Goal: Transaction & Acquisition: Purchase product/service

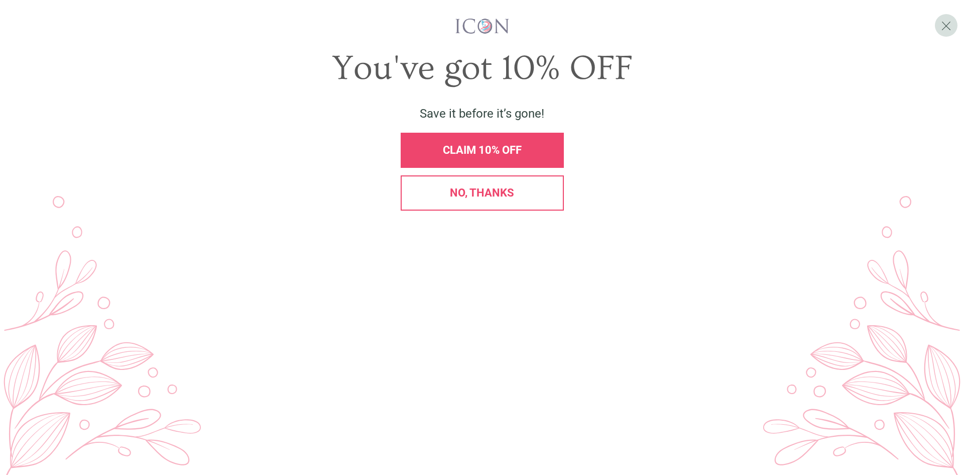
click at [494, 210] on div "No, thanks" at bounding box center [482, 192] width 163 height 35
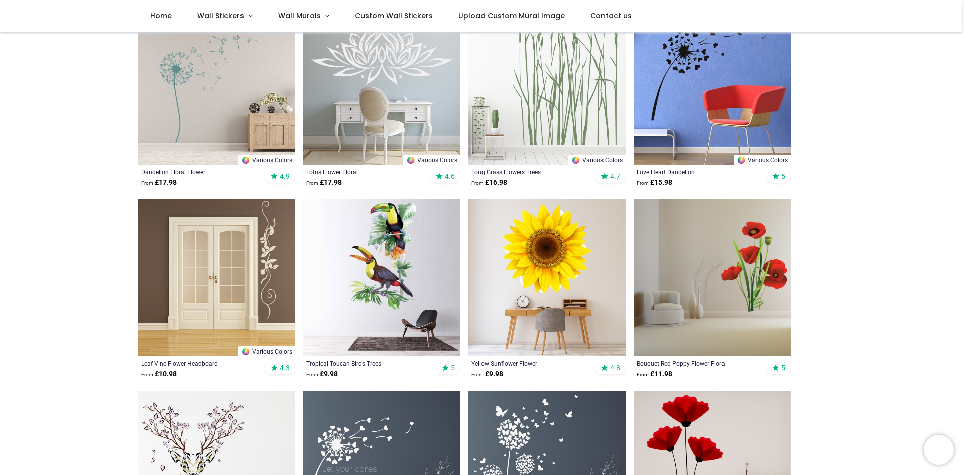
scroll to position [396, 0]
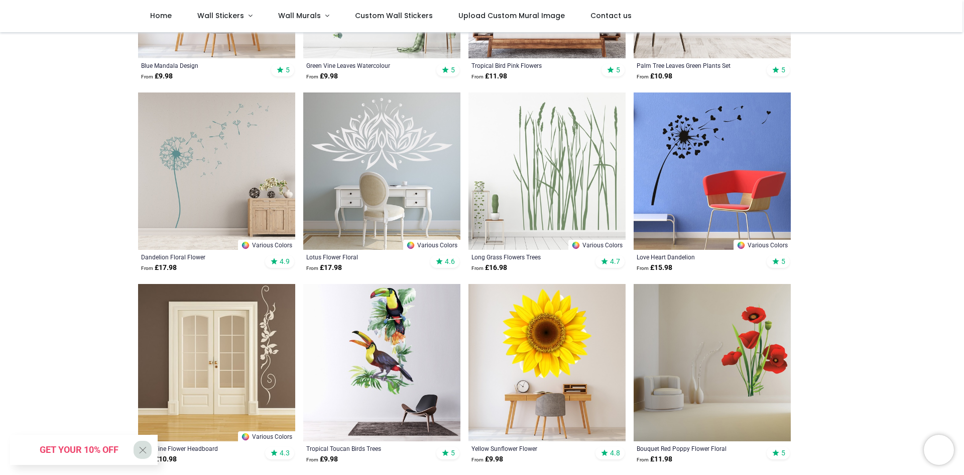
scroll to position [246, 0]
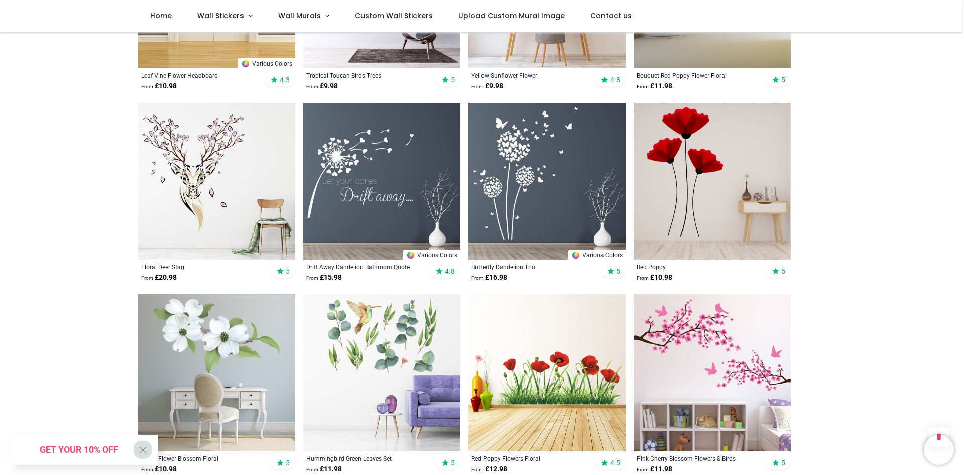
scroll to position [904, 0]
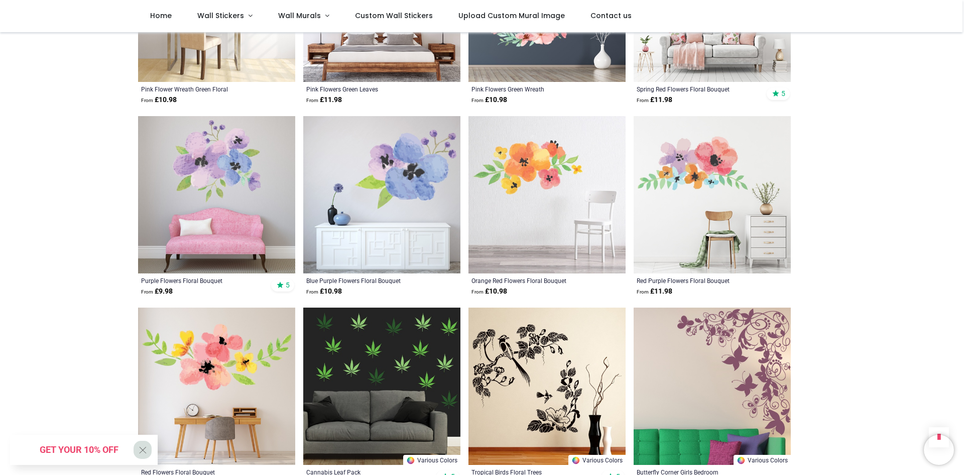
scroll to position [2159, 0]
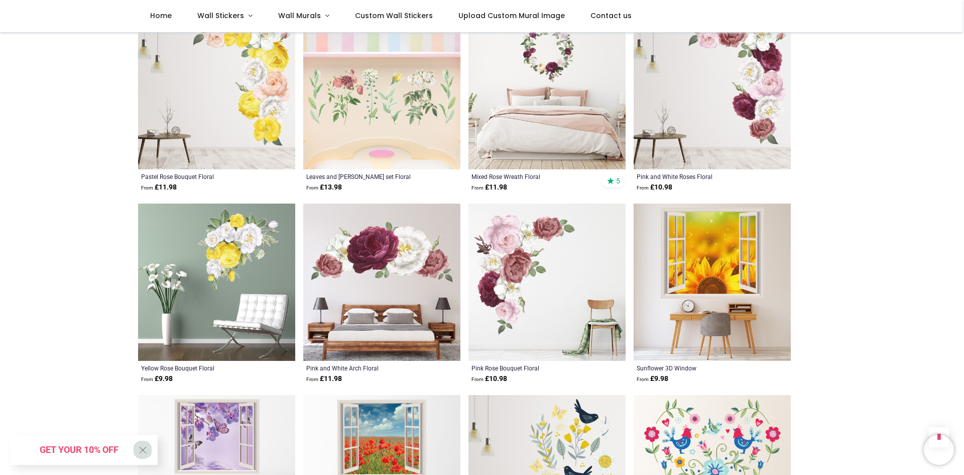
scroll to position [3666, 0]
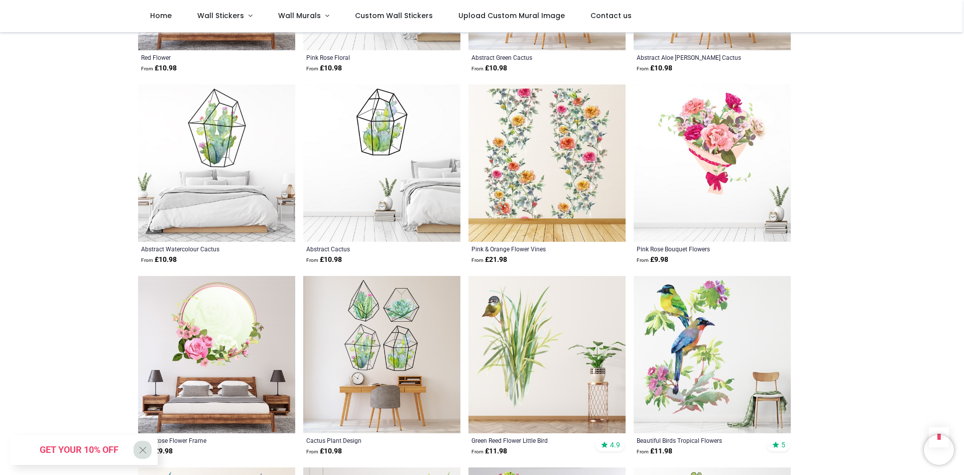
scroll to position [4871, 0]
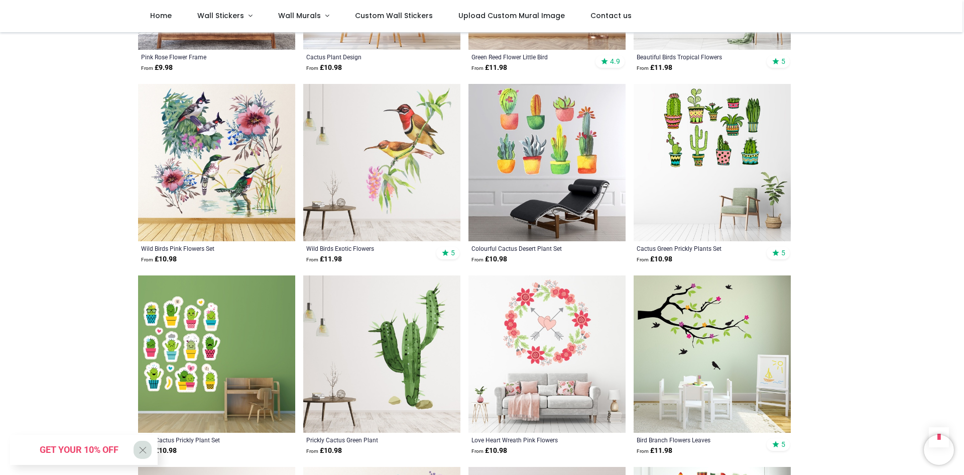
scroll to position [5424, 0]
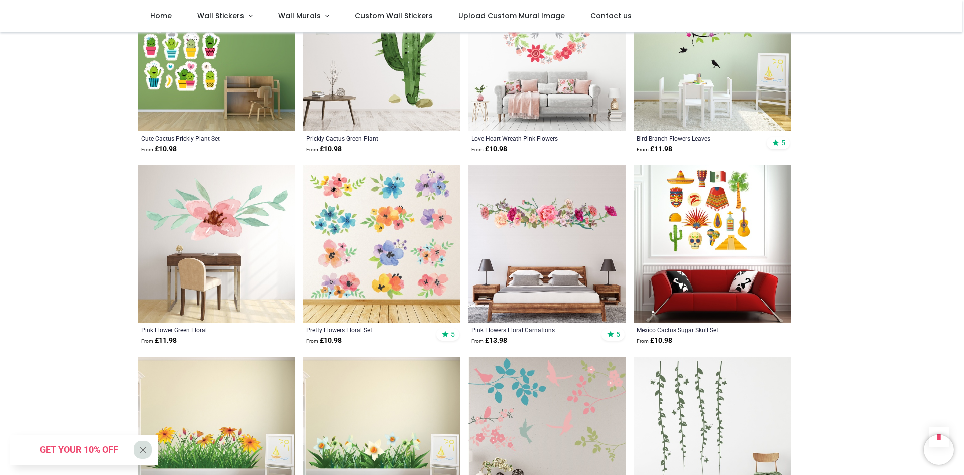
drag, startPoint x: 397, startPoint y: 124, endPoint x: 858, endPoint y: 167, distance: 462.6
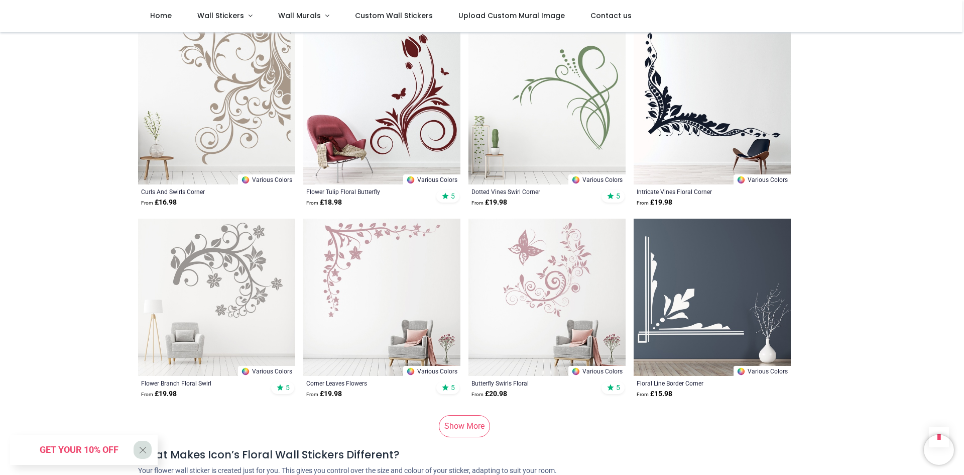
scroll to position [6629, 0]
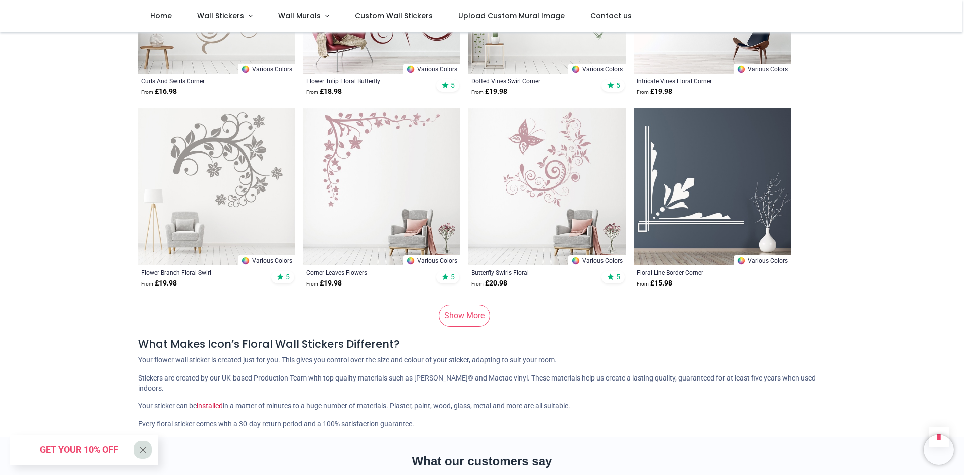
click at [479, 304] on link "Show More" at bounding box center [464, 315] width 51 height 22
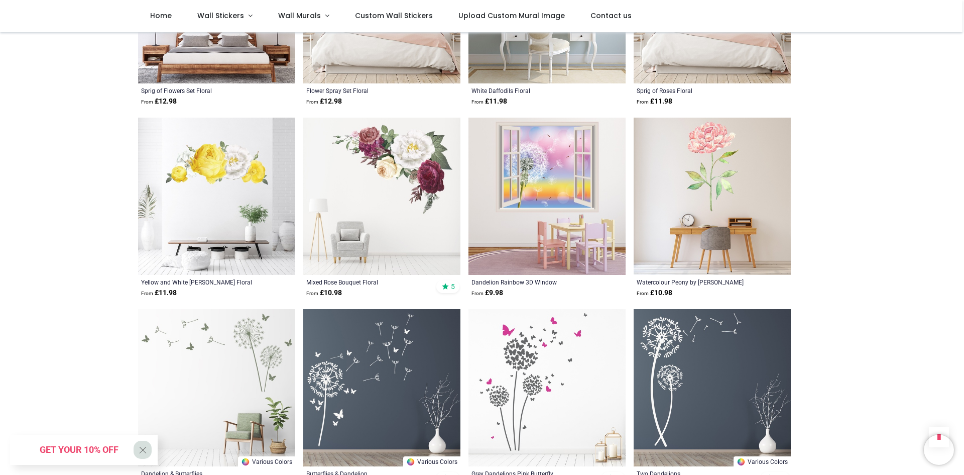
scroll to position [7935, 0]
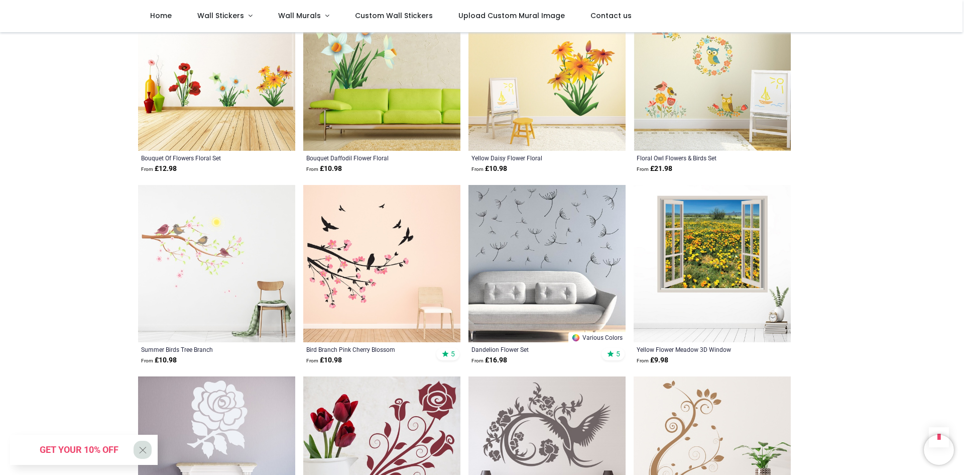
scroll to position [9190, 0]
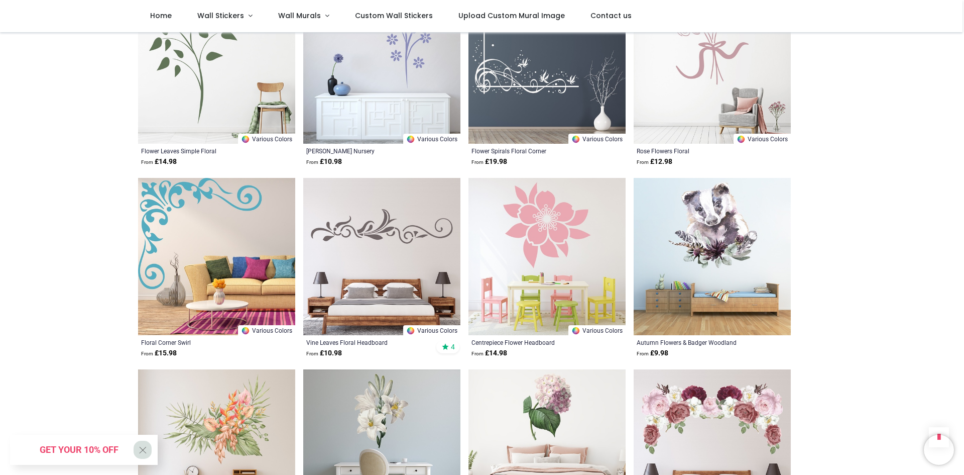
scroll to position [10496, 0]
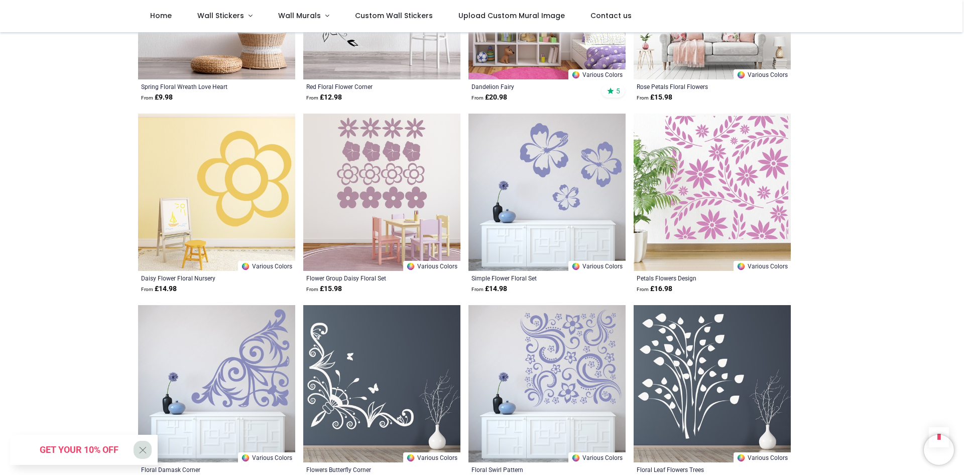
scroll to position [11600, 0]
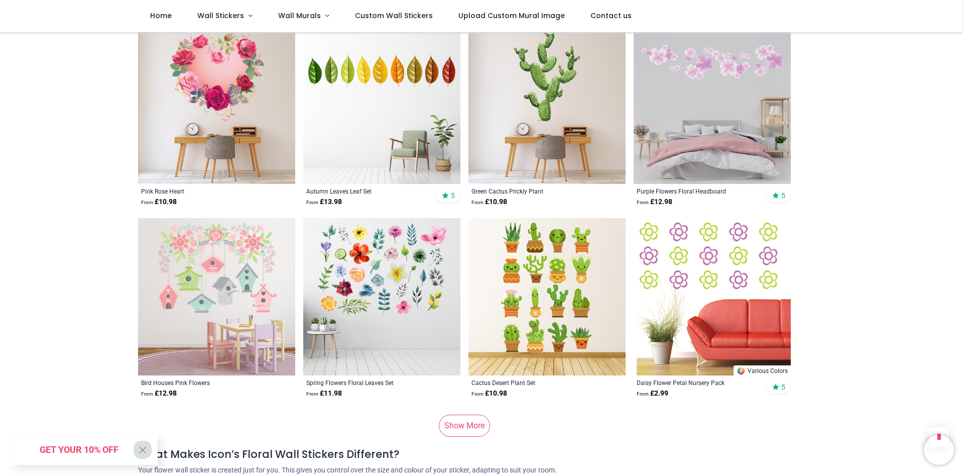
scroll to position [13358, 0]
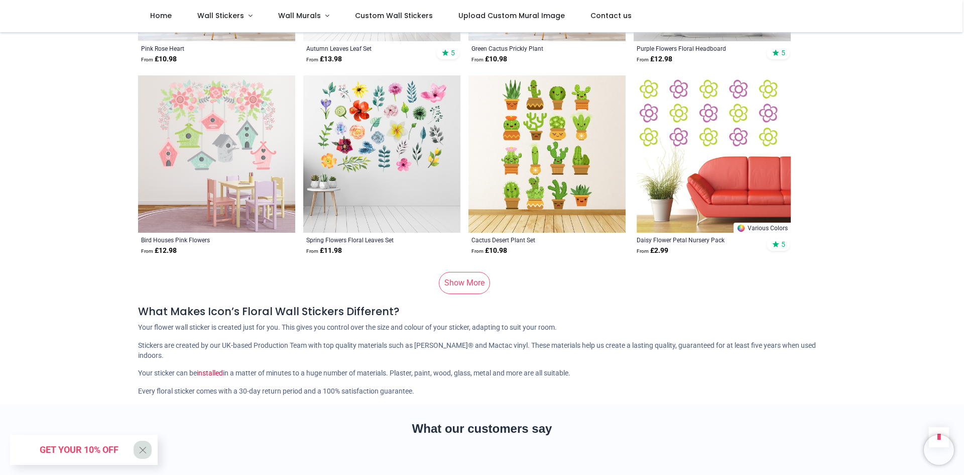
click at [473, 272] on link "Show More" at bounding box center [464, 283] width 51 height 22
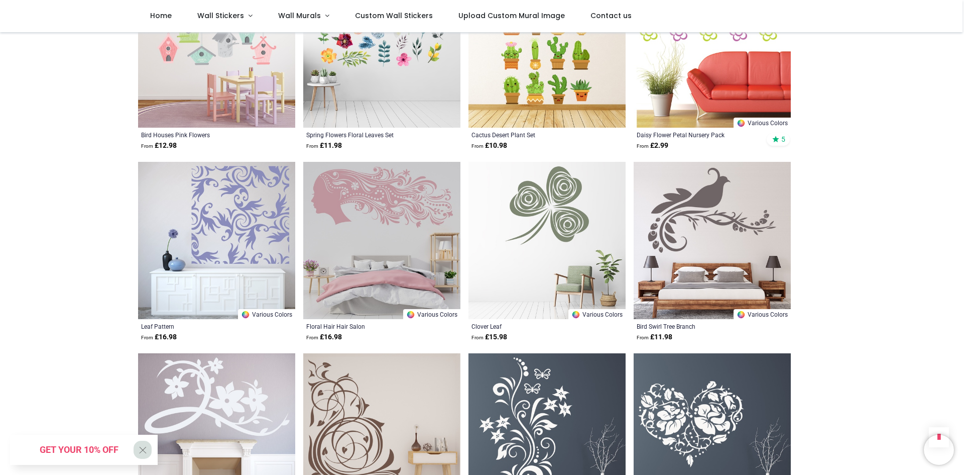
scroll to position [13659, 0]
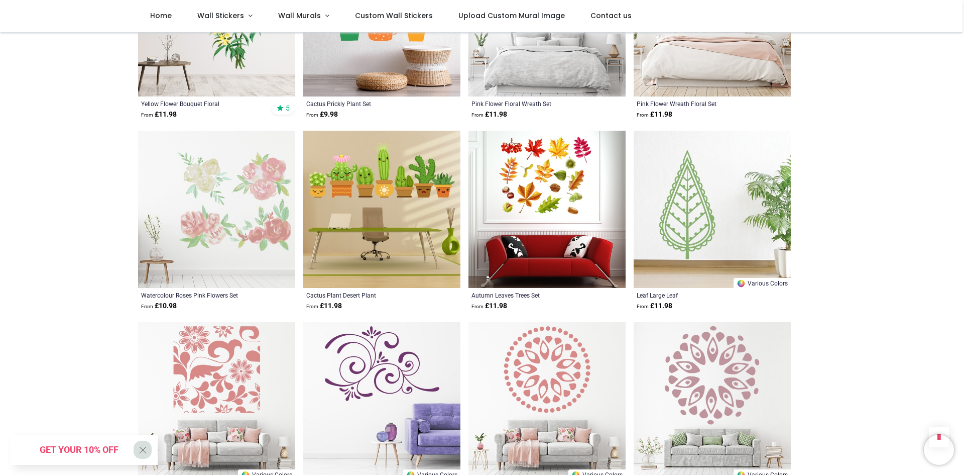
scroll to position [15568, 0]
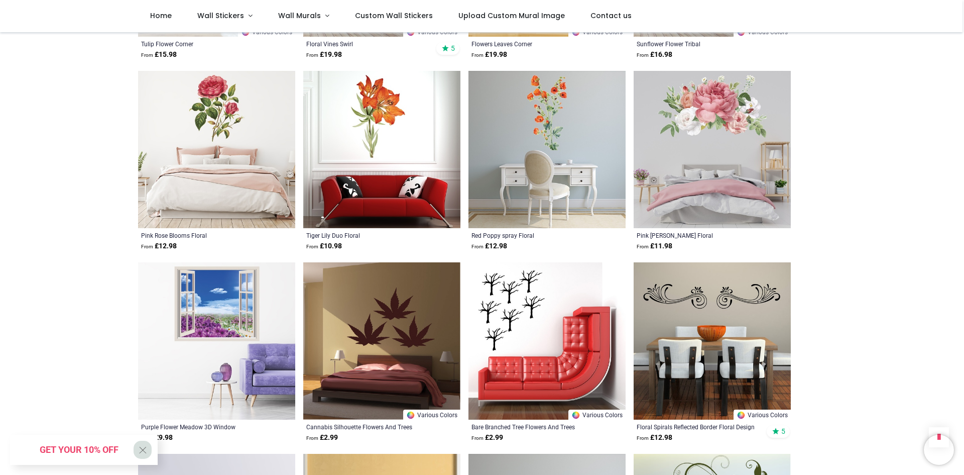
scroll to position [16371, 0]
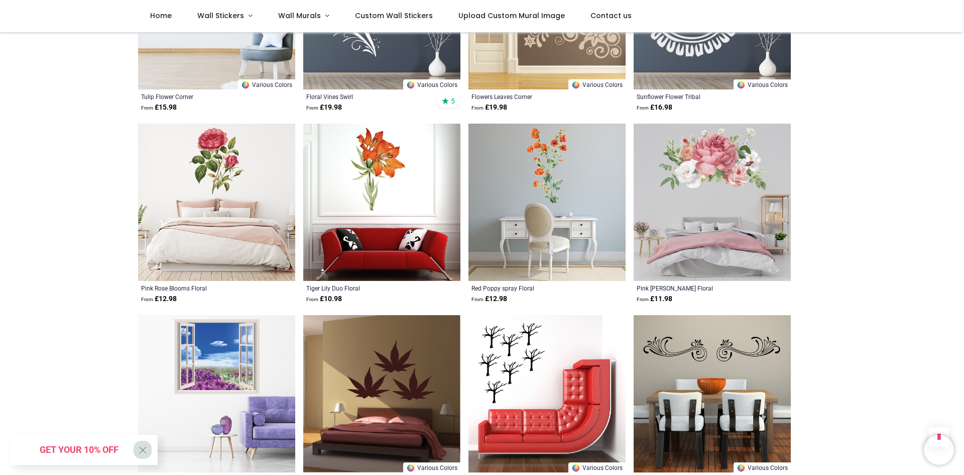
scroll to position [3749, 0]
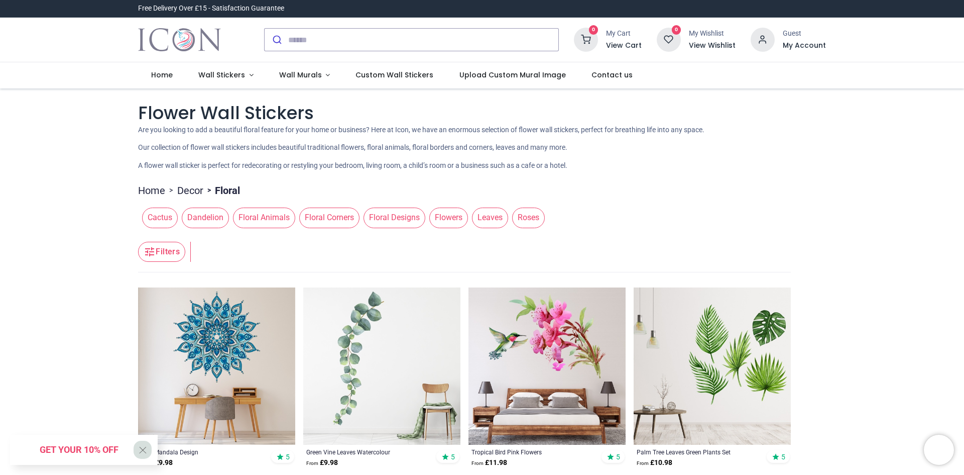
click at [188, 189] on link "Decor" at bounding box center [190, 190] width 26 height 14
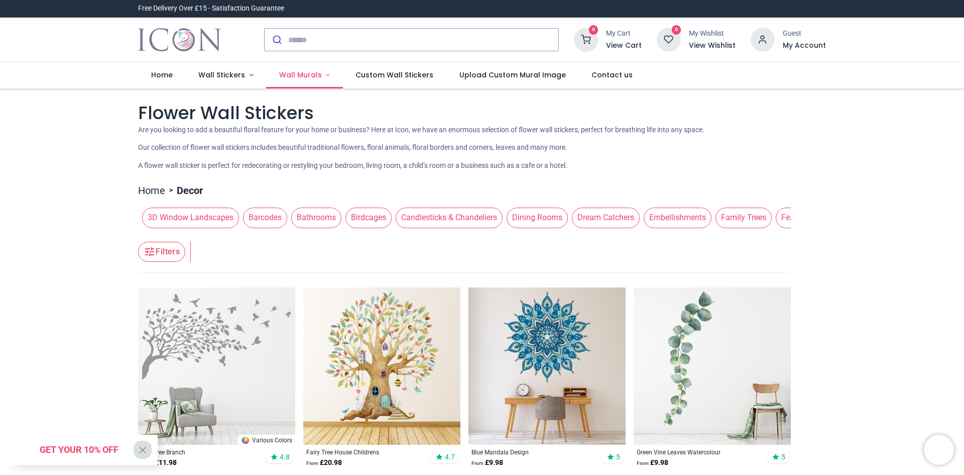
click at [295, 71] on span "Wall Murals" at bounding box center [300, 75] width 43 height 10
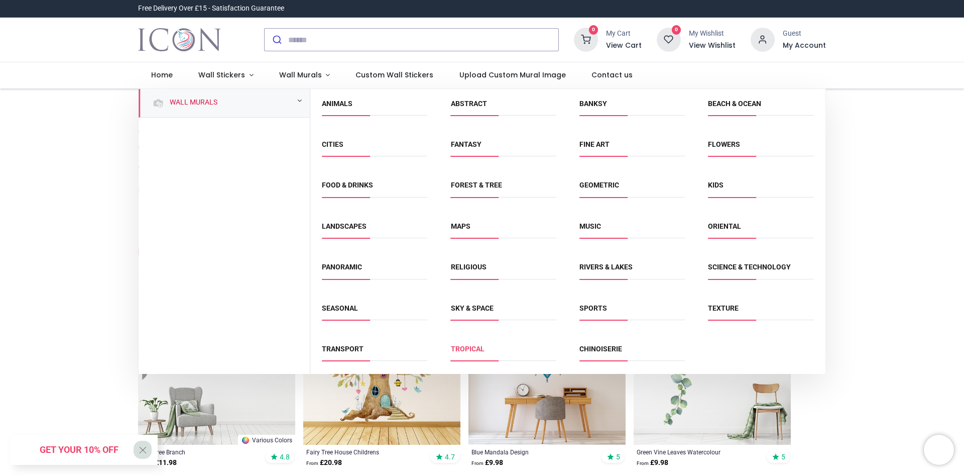
click at [462, 348] on link "Tropical" at bounding box center [468, 348] width 34 height 8
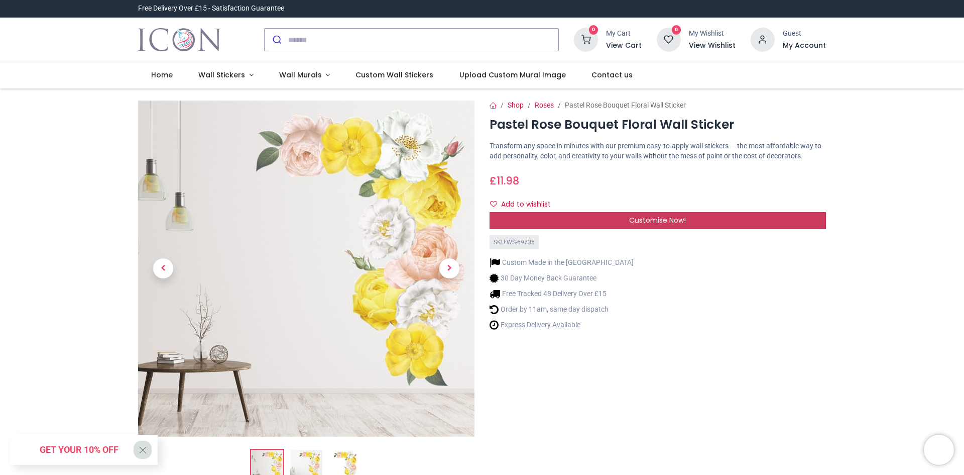
click at [612, 219] on div "Customise Now!" at bounding box center [658, 220] width 336 height 17
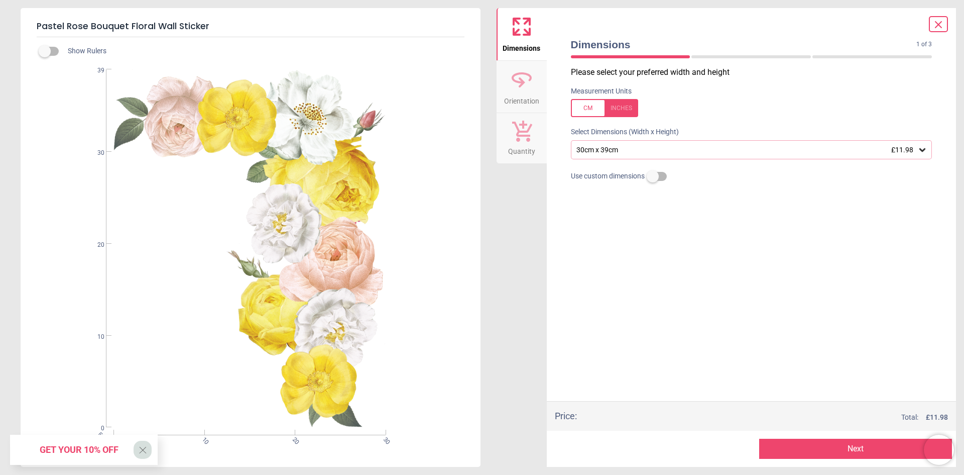
click at [590, 153] on div "30cm x 39cm £11.98" at bounding box center [747, 150] width 342 height 9
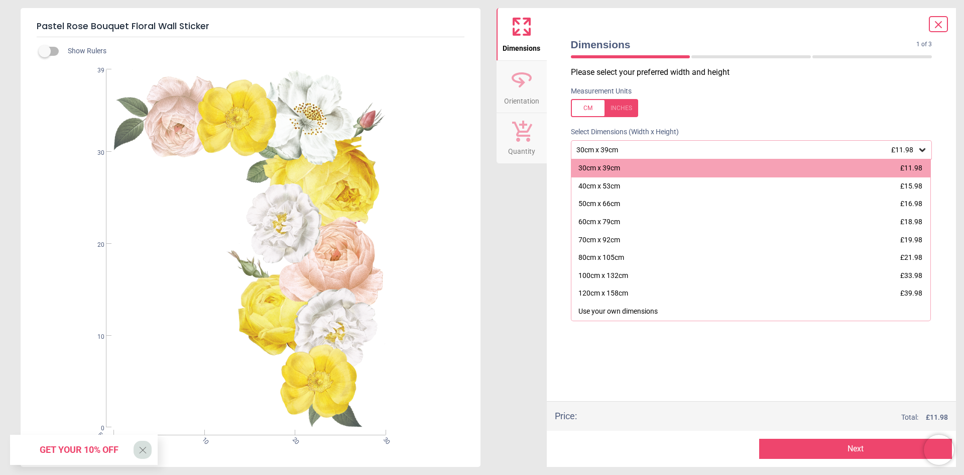
click at [610, 310] on div "Use your own dimensions" at bounding box center [618, 311] width 79 height 10
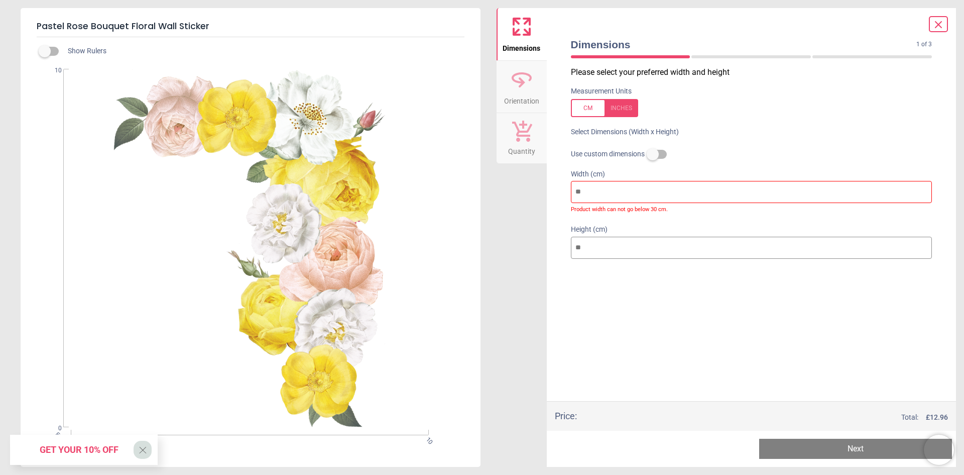
click at [615, 194] on input "**" at bounding box center [752, 192] width 362 height 22
drag, startPoint x: 589, startPoint y: 195, endPoint x: 571, endPoint y: 195, distance: 17.6
click at [571, 195] on input "**" at bounding box center [752, 192] width 362 height 22
type input "*"
type input "**"
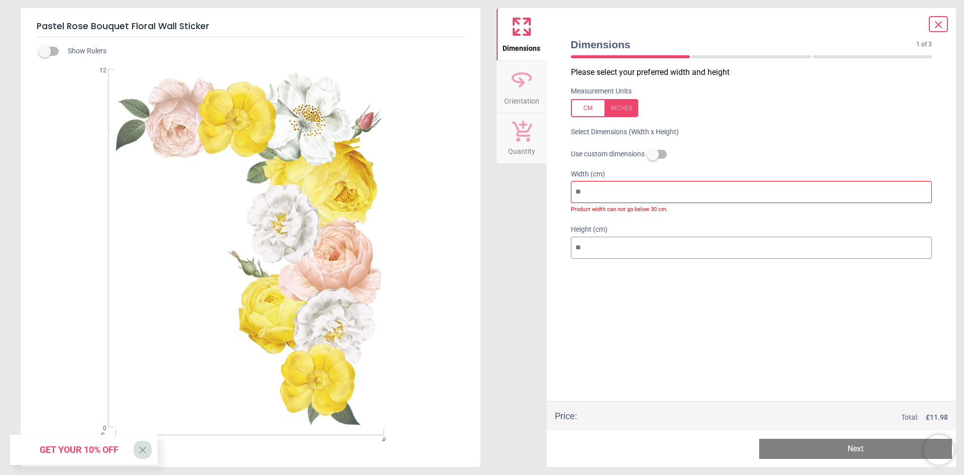
type input "**"
type input "***"
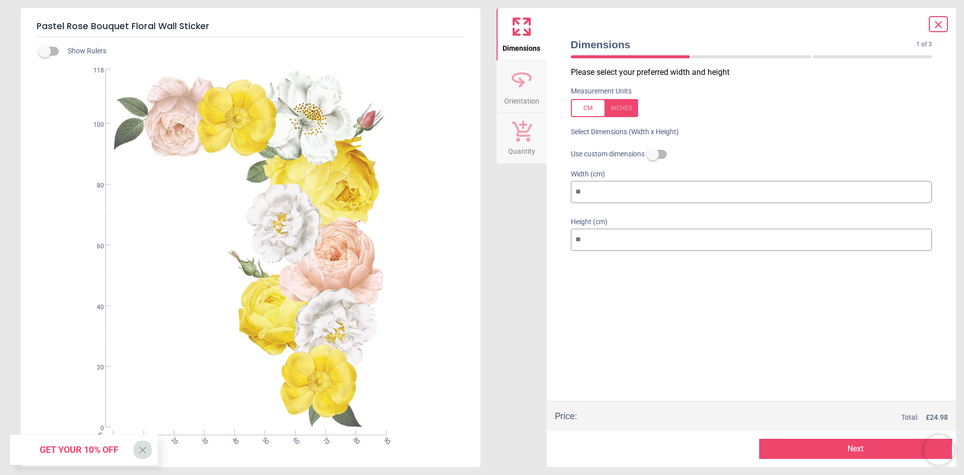
type input "**"
click at [536, 99] on span "Orientation" at bounding box center [521, 98] width 35 height 15
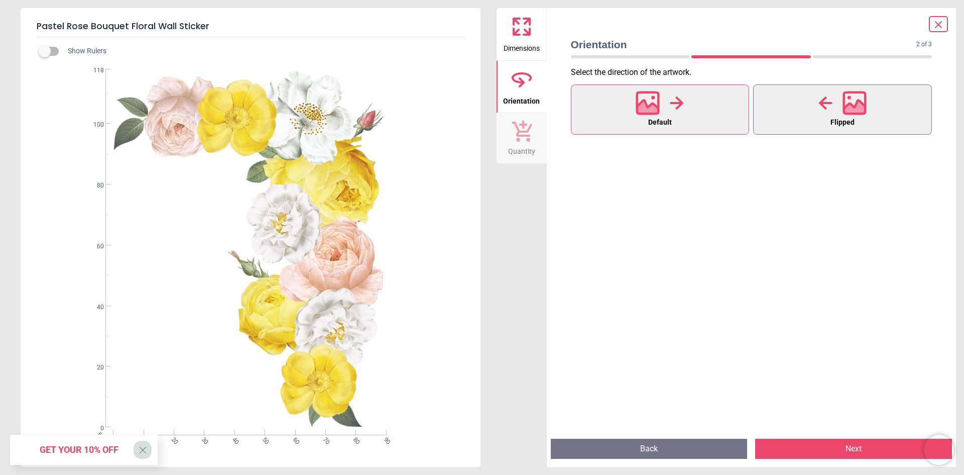
click at [861, 123] on button "Flipped" at bounding box center [842, 109] width 179 height 50
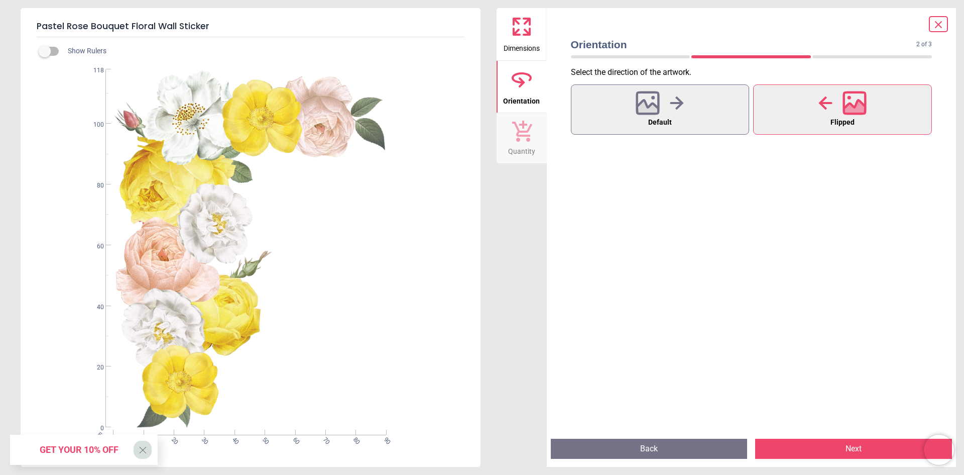
click at [534, 269] on div "Dimensions Orientation Quantity" at bounding box center [522, 237] width 50 height 458
click at [531, 35] on icon at bounding box center [522, 27] width 24 height 24
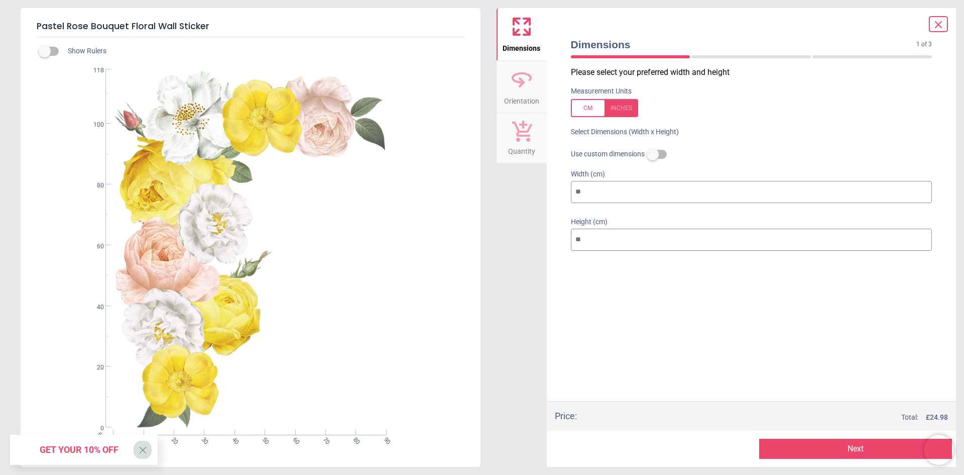
drag, startPoint x: 599, startPoint y: 190, endPoint x: 572, endPoint y: 191, distance: 27.1
click at [572, 191] on input "**" at bounding box center [752, 192] width 362 height 22
type input "*"
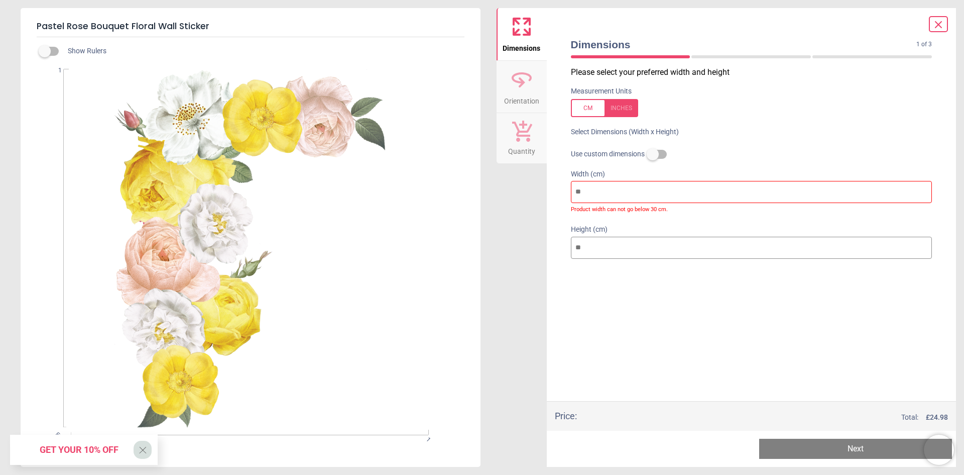
type input "**"
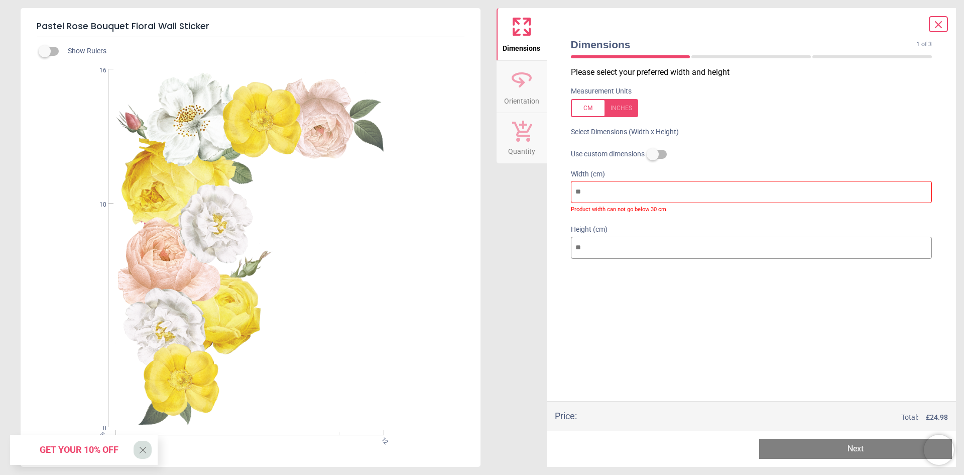
type input "***"
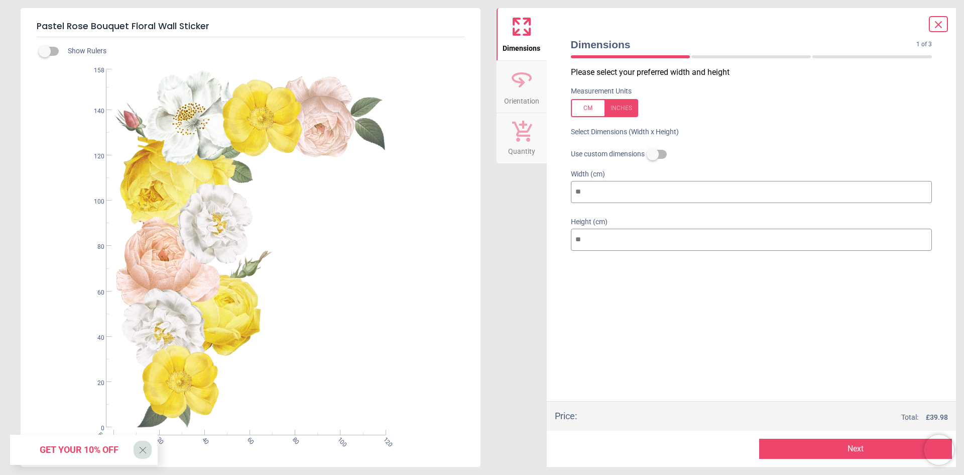
type input "***"
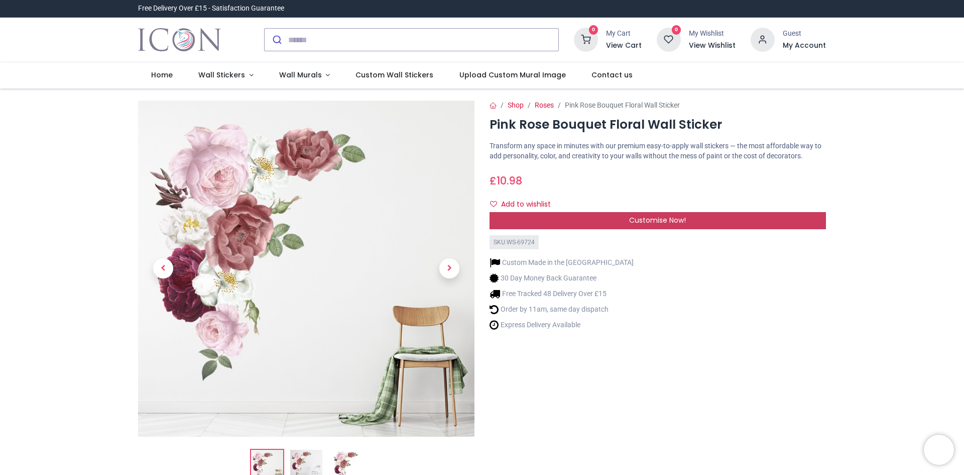
click at [587, 217] on div "Customise Now!" at bounding box center [658, 220] width 336 height 17
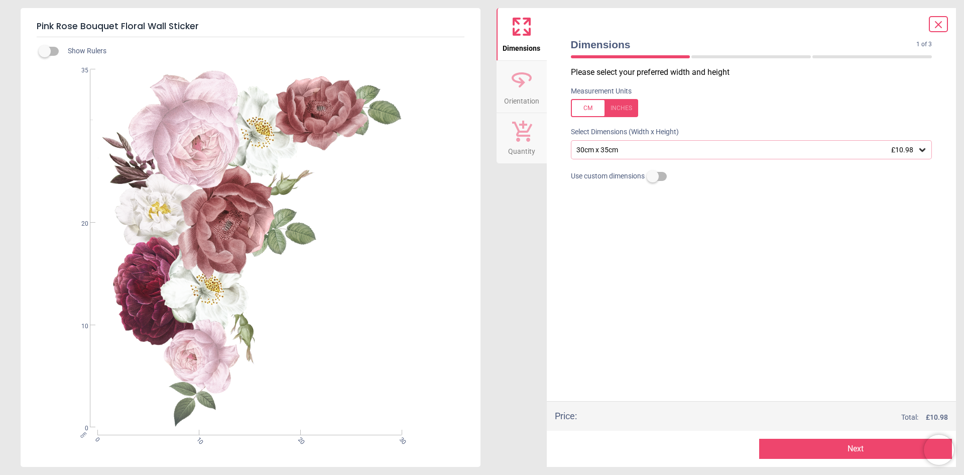
click at [628, 149] on div "30cm x 35cm £10.98" at bounding box center [747, 150] width 342 height 9
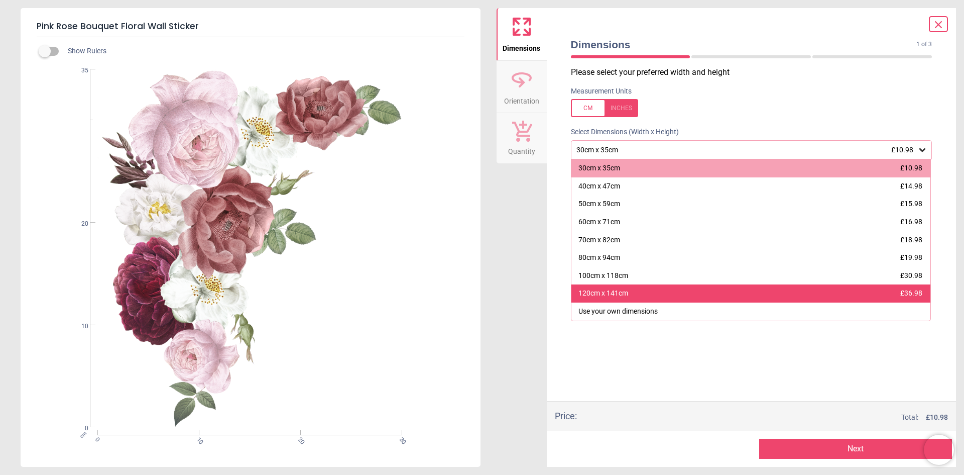
click at [600, 292] on div "120cm x 141cm" at bounding box center [604, 293] width 50 height 10
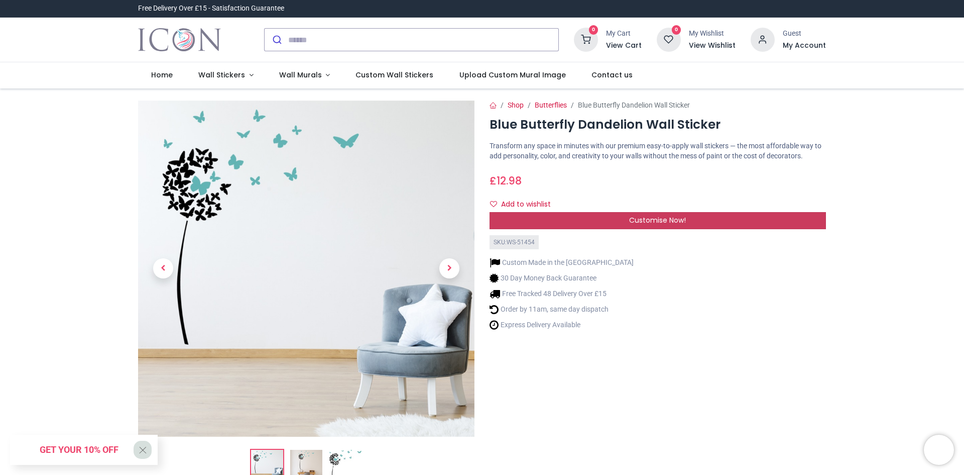
click at [573, 214] on div "Customise Now!" at bounding box center [658, 220] width 336 height 17
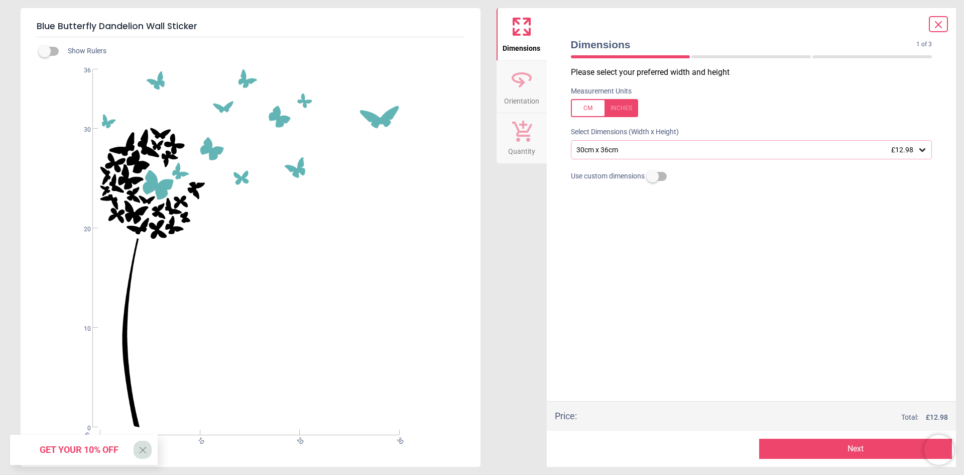
click at [602, 149] on div "30cm x 36cm £12.98" at bounding box center [747, 150] width 342 height 9
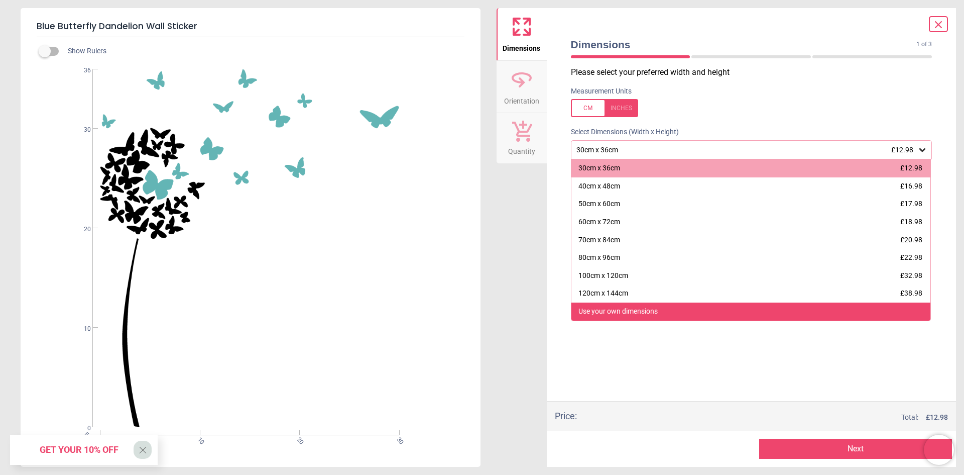
click at [617, 307] on div "Use your own dimensions" at bounding box center [618, 311] width 79 height 10
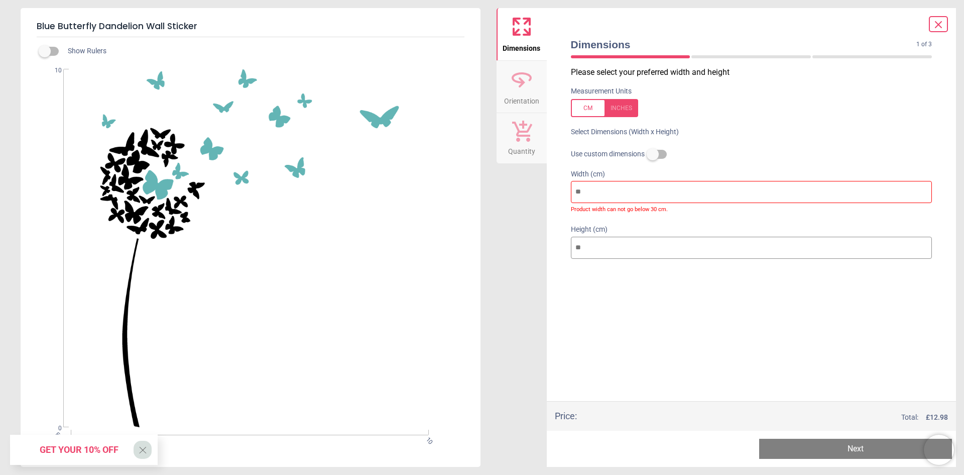
drag, startPoint x: 632, startPoint y: 192, endPoint x: 554, endPoint y: 193, distance: 78.3
click at [554, 193] on div "Dimensions 1 of 3 1 of 4 Please select your preferred width and height Measurem…" at bounding box center [752, 237] width 410 height 458
type input "*"
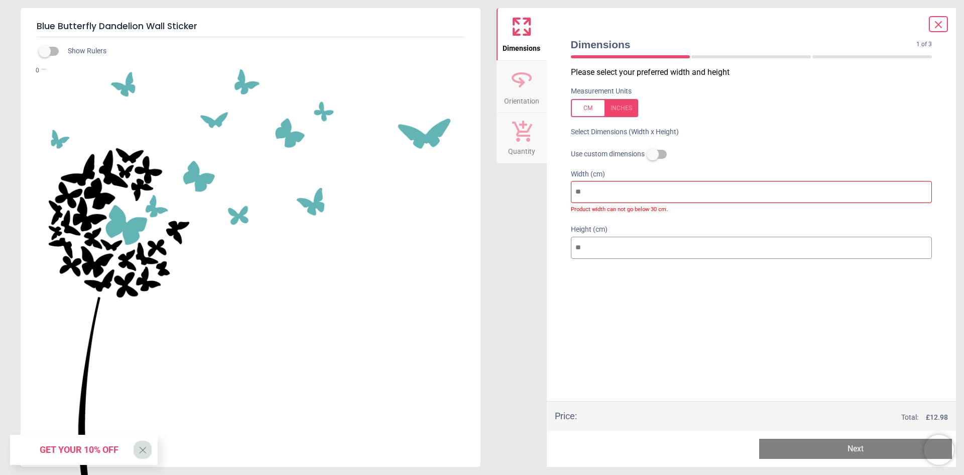
type input "*"
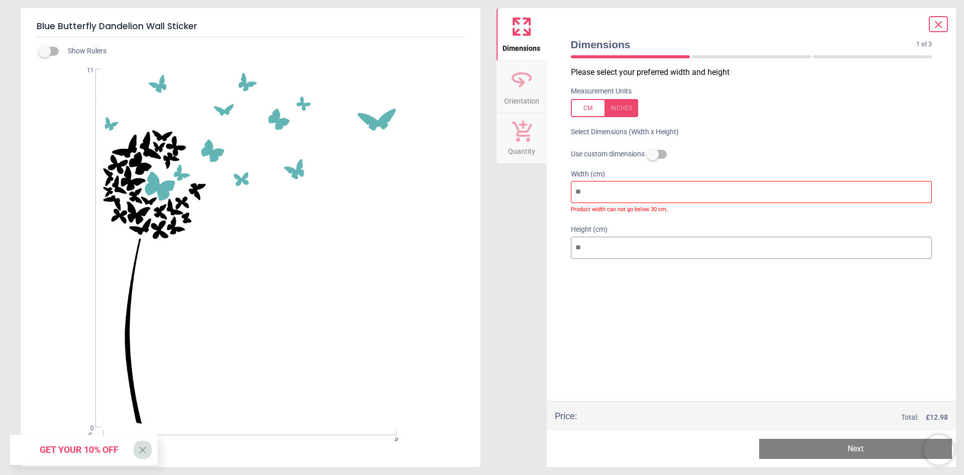
type input "**"
type input "***"
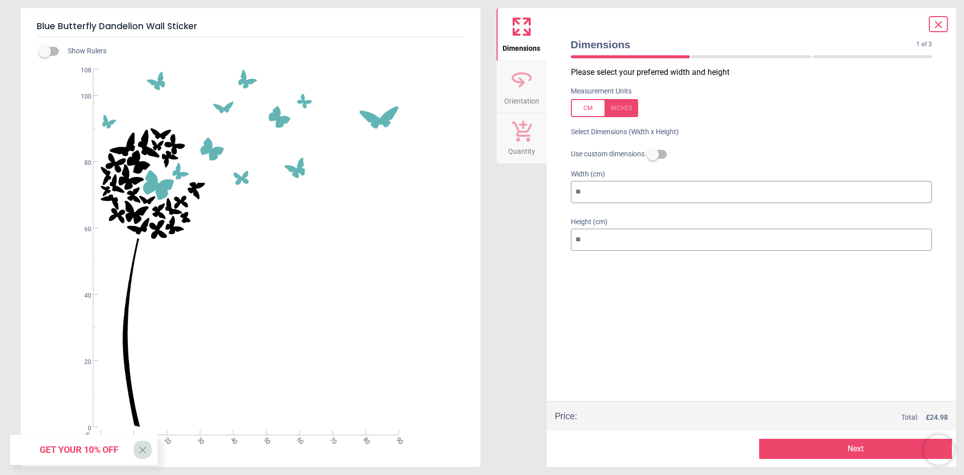
type input "**"
drag, startPoint x: 599, startPoint y: 245, endPoint x: 573, endPoint y: 240, distance: 25.5
click at [573, 240] on input "***" at bounding box center [752, 239] width 362 height 22
type input "*"
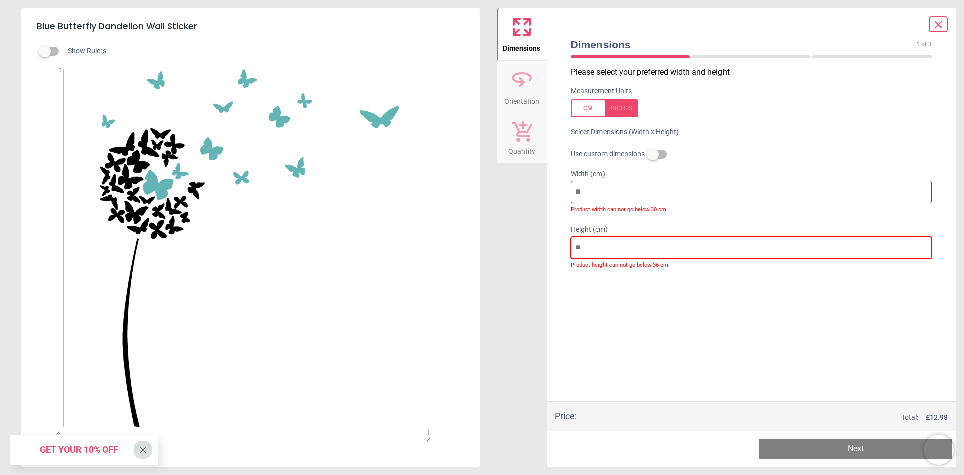
type input "**"
type input "***"
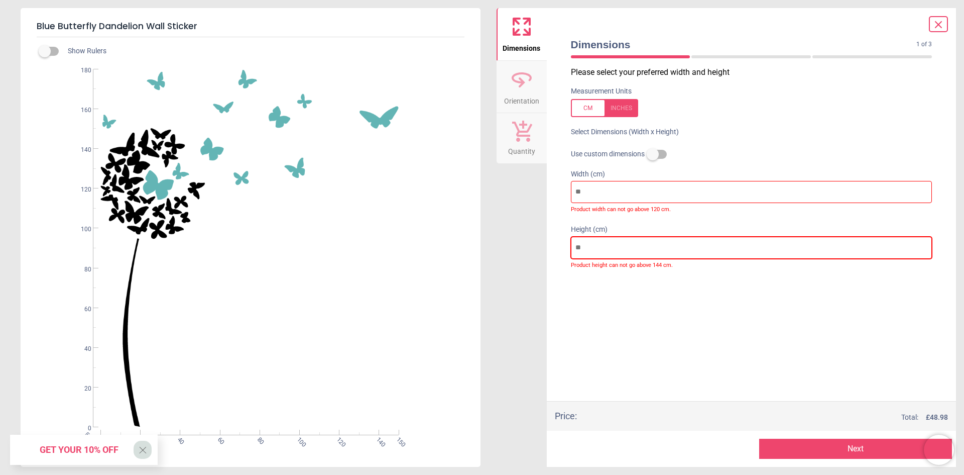
type input "***"
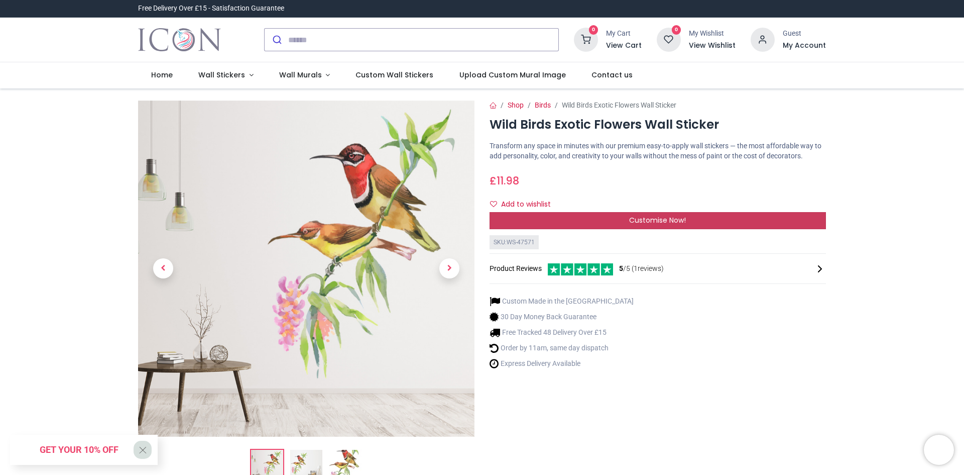
click at [583, 221] on div "Customise Now!" at bounding box center [658, 220] width 336 height 17
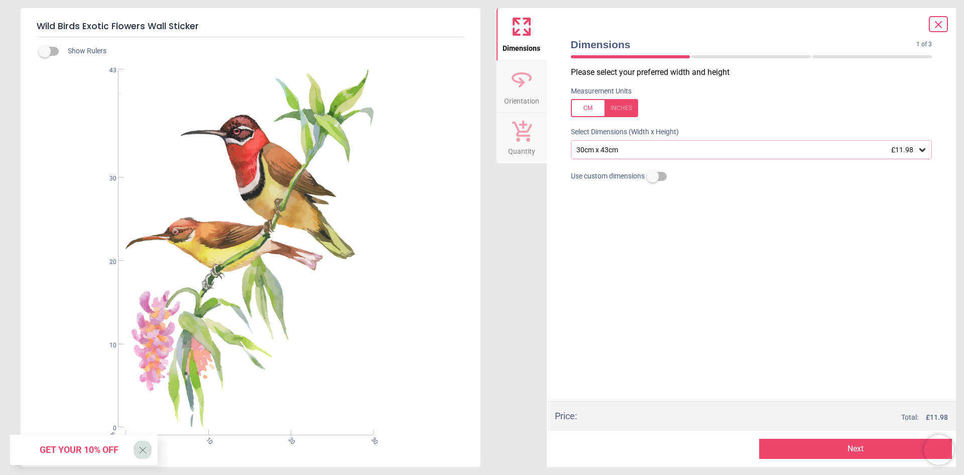
click at [523, 76] on icon at bounding box center [522, 79] width 24 height 24
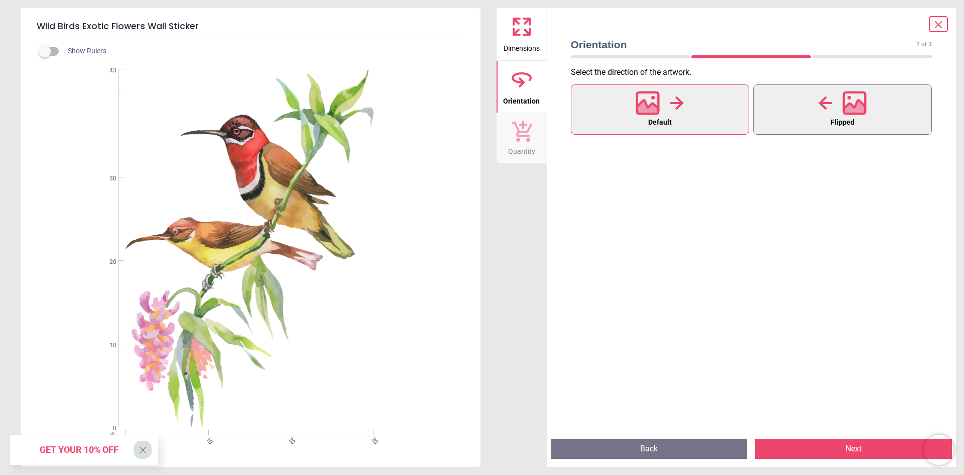
click at [802, 103] on button "Flipped" at bounding box center [842, 109] width 179 height 50
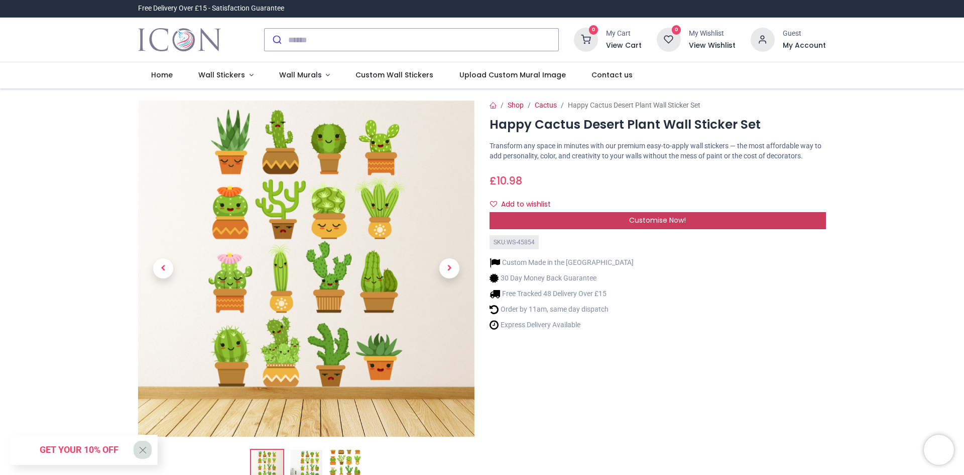
click at [658, 212] on div "Customise Now!" at bounding box center [658, 220] width 336 height 17
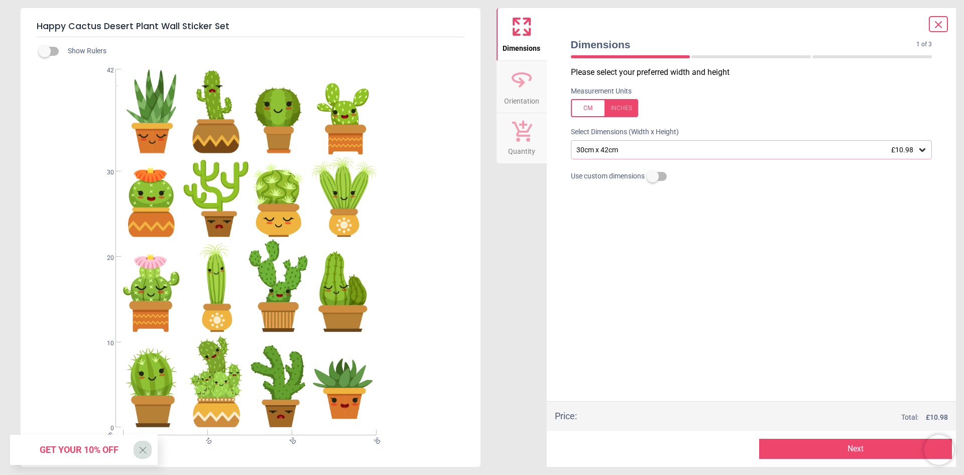
click at [634, 157] on div "30cm x 42cm £10.98" at bounding box center [752, 149] width 362 height 19
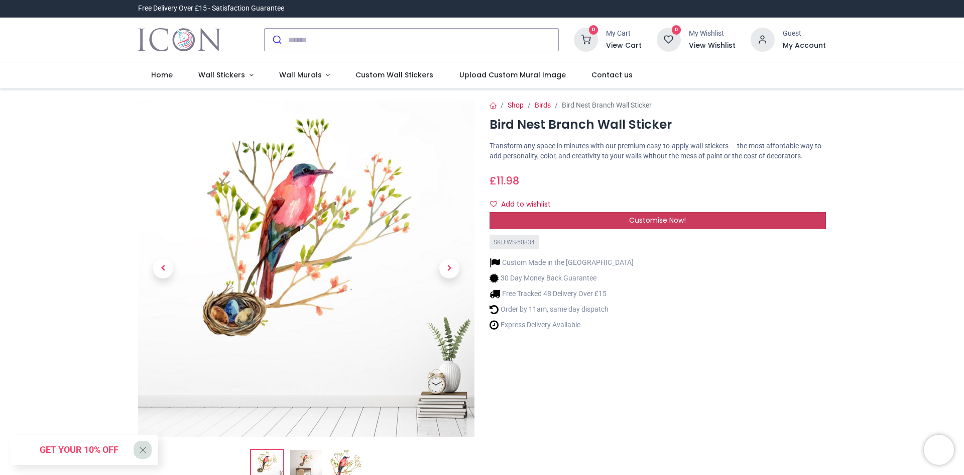
click at [591, 220] on div "Customise Now!" at bounding box center [658, 220] width 336 height 17
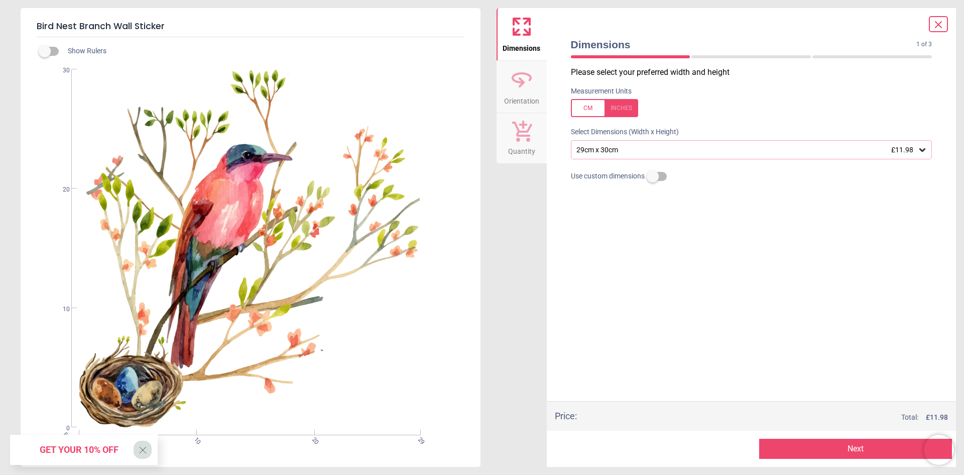
click at [608, 151] on div "29cm x 30cm £11.98" at bounding box center [747, 150] width 342 height 9
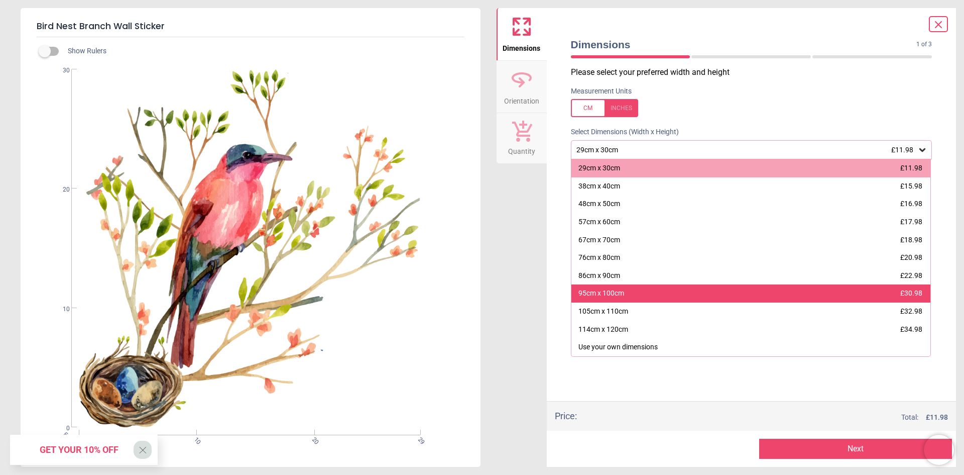
click at [604, 290] on div "95cm x 100cm" at bounding box center [602, 293] width 46 height 10
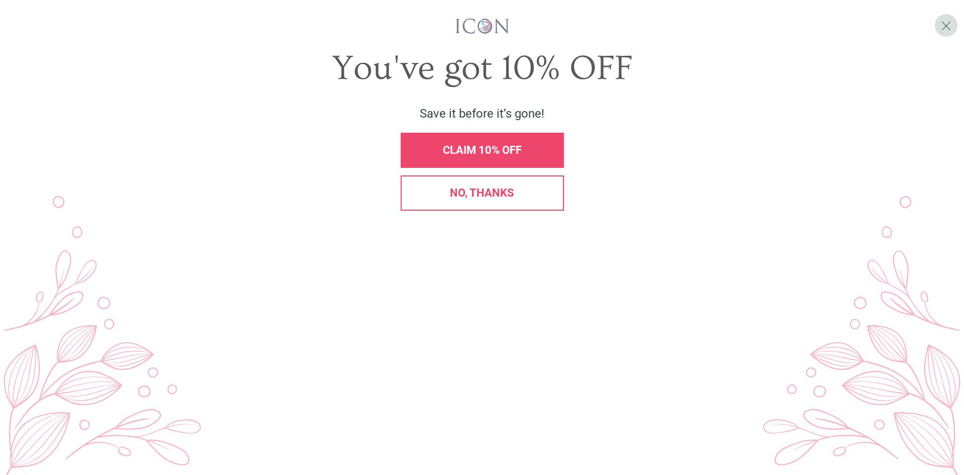
click at [498, 210] on div "No, thanks" at bounding box center [482, 192] width 163 height 35
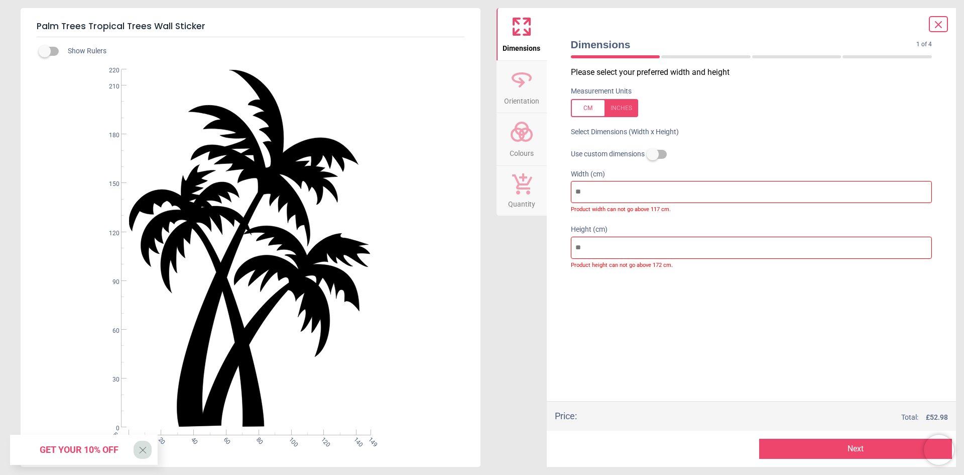
click at [522, 81] on icon at bounding box center [522, 82] width 7 height 10
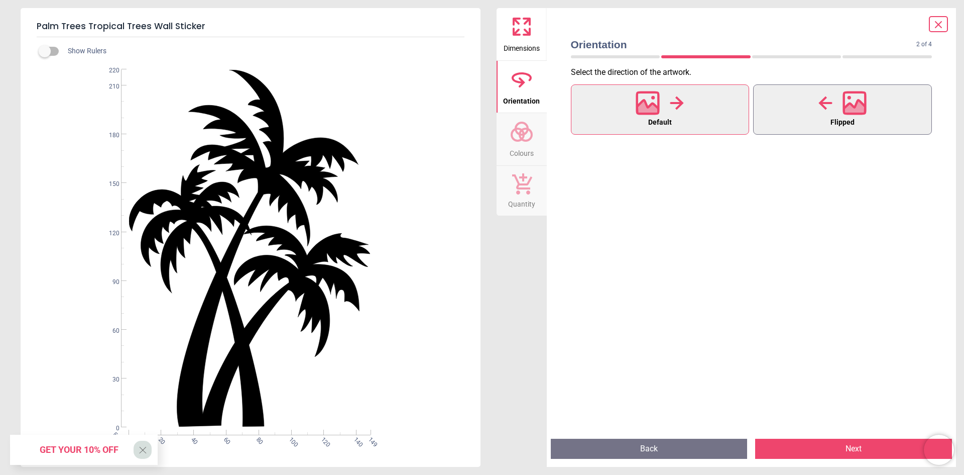
click at [837, 102] on div at bounding box center [843, 103] width 48 height 26
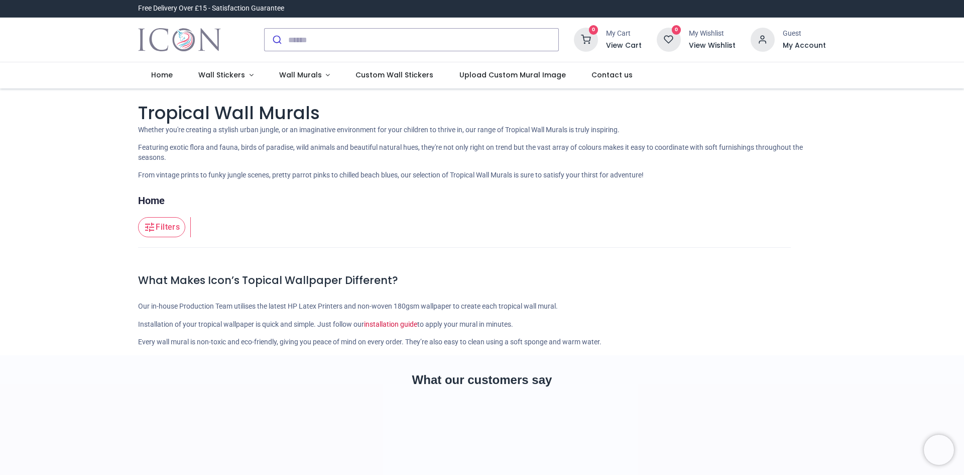
scroll to position [130, 0]
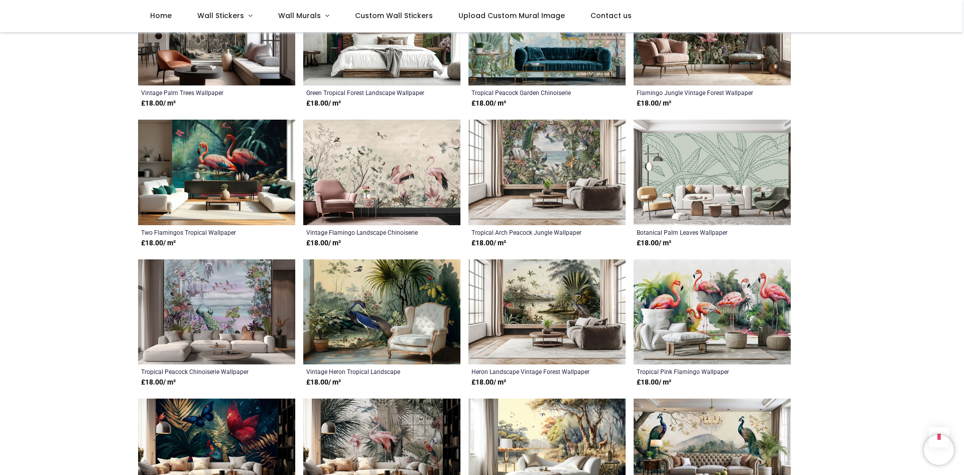
scroll to position [1385, 0]
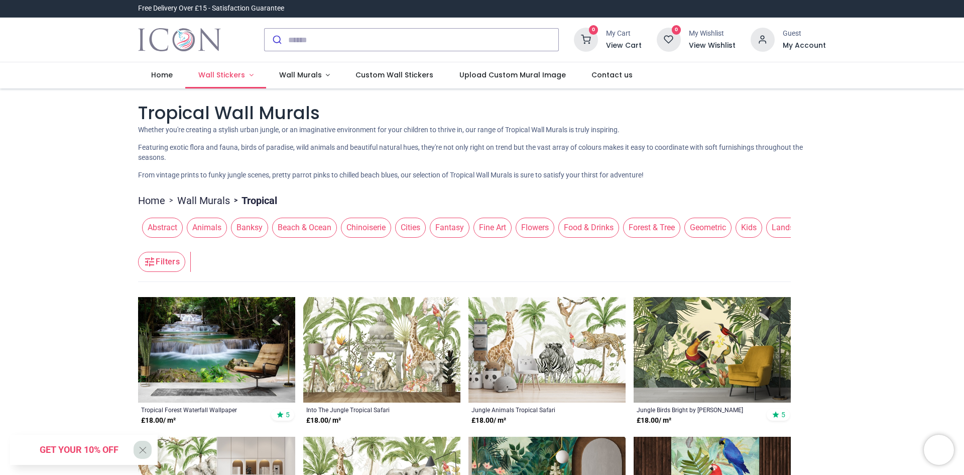
click at [235, 74] on span "Wall Stickers" at bounding box center [221, 75] width 47 height 10
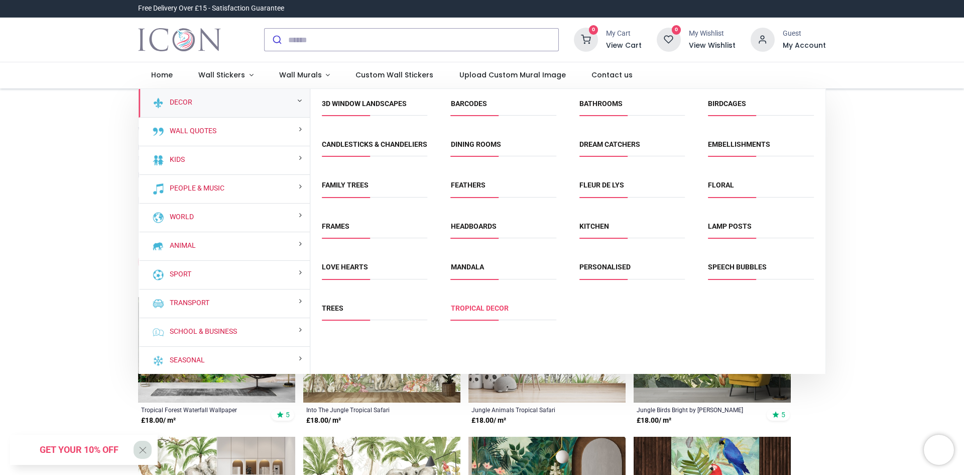
click at [493, 312] on link "Tropical Decor" at bounding box center [480, 308] width 58 height 8
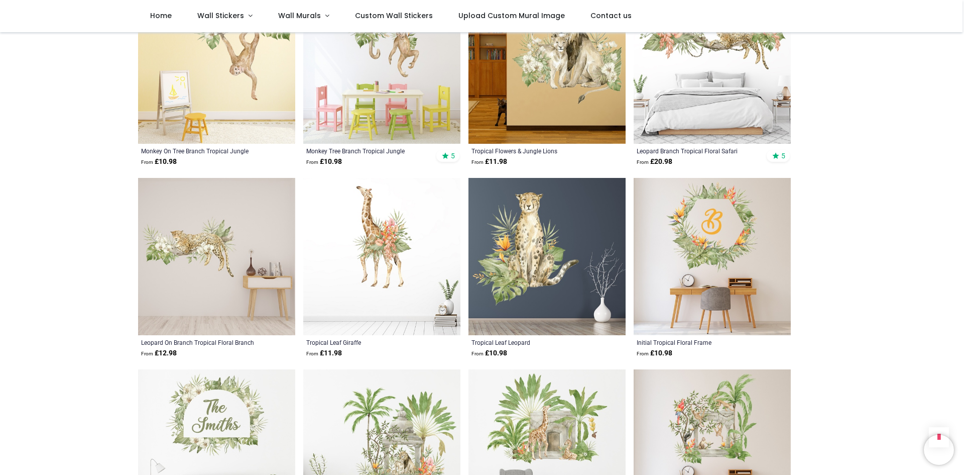
scroll to position [854, 0]
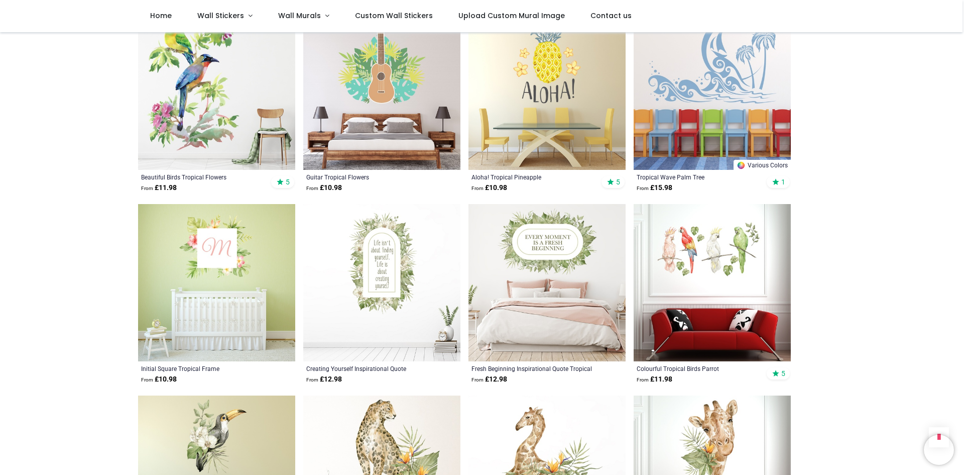
scroll to position [2360, 0]
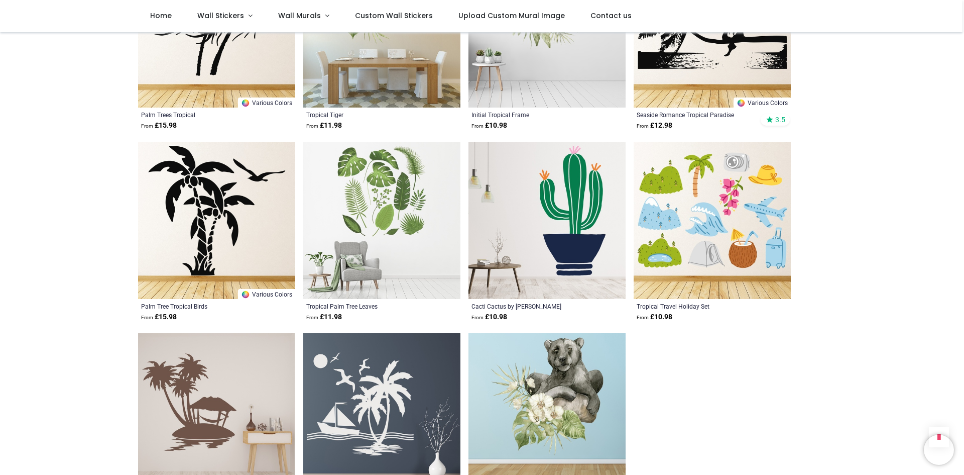
scroll to position [3214, 0]
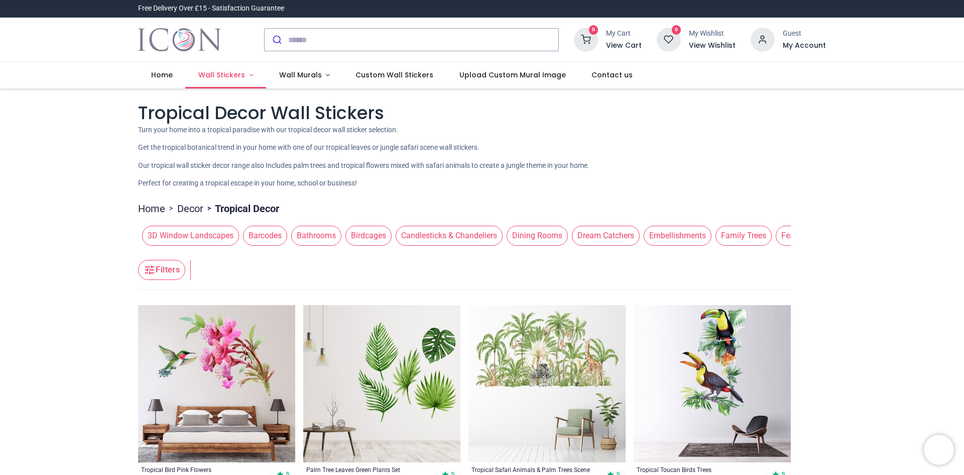
click at [227, 71] on span "Wall Stickers" at bounding box center [221, 75] width 47 height 10
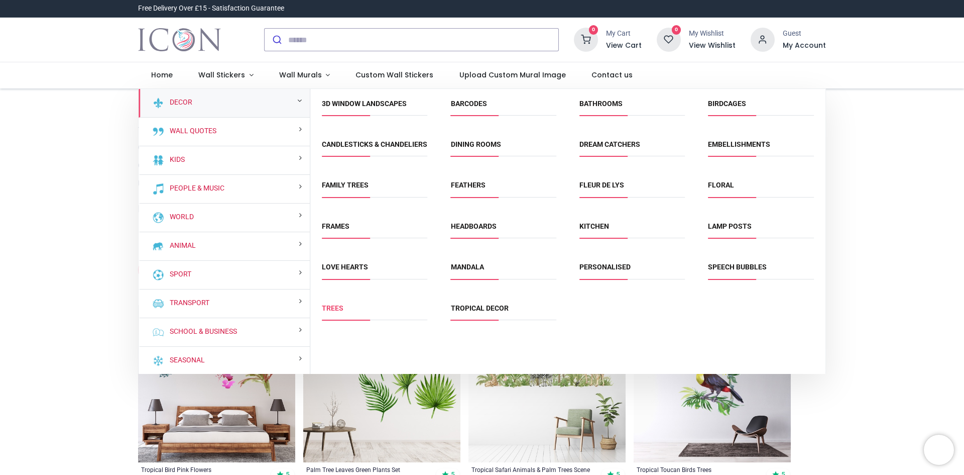
click at [330, 312] on link "Trees" at bounding box center [333, 308] width 22 height 8
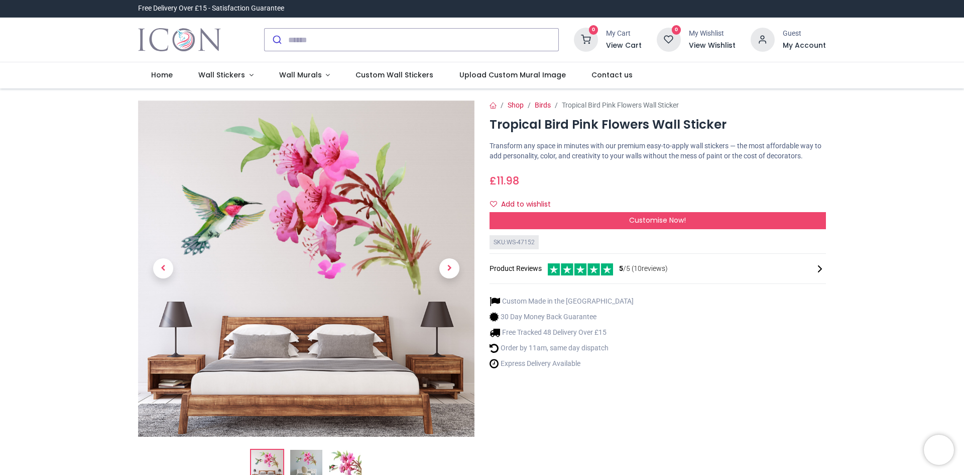
click at [659, 218] on span "Customise Now!" at bounding box center [657, 220] width 57 height 10
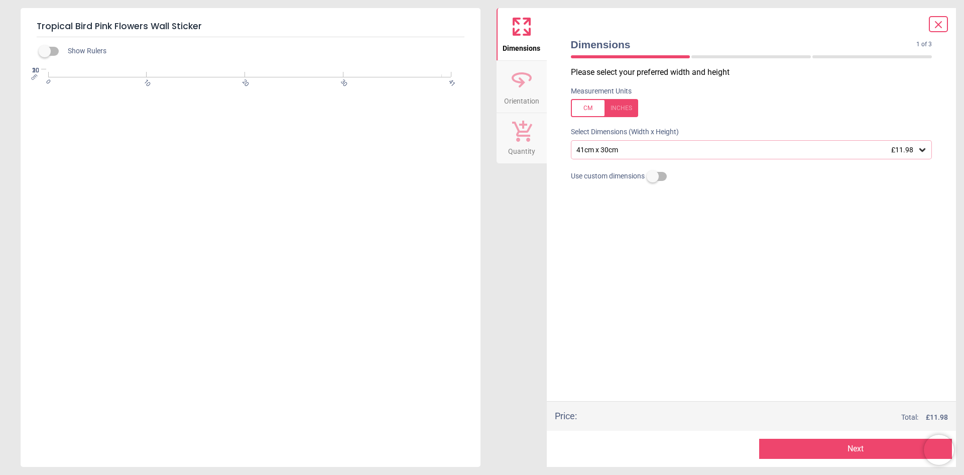
click at [523, 91] on span "Orientation" at bounding box center [521, 98] width 35 height 15
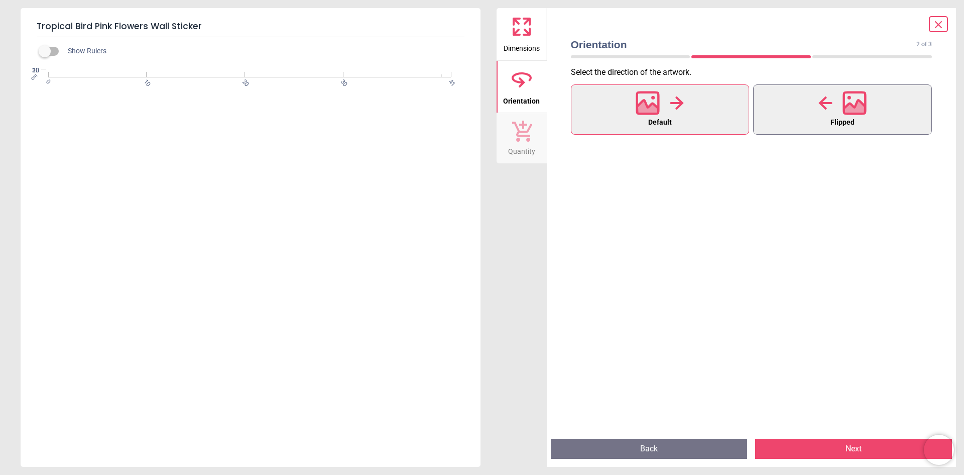
click at [830, 117] on button "Flipped" at bounding box center [842, 109] width 179 height 50
click at [529, 30] on icon at bounding box center [522, 27] width 24 height 24
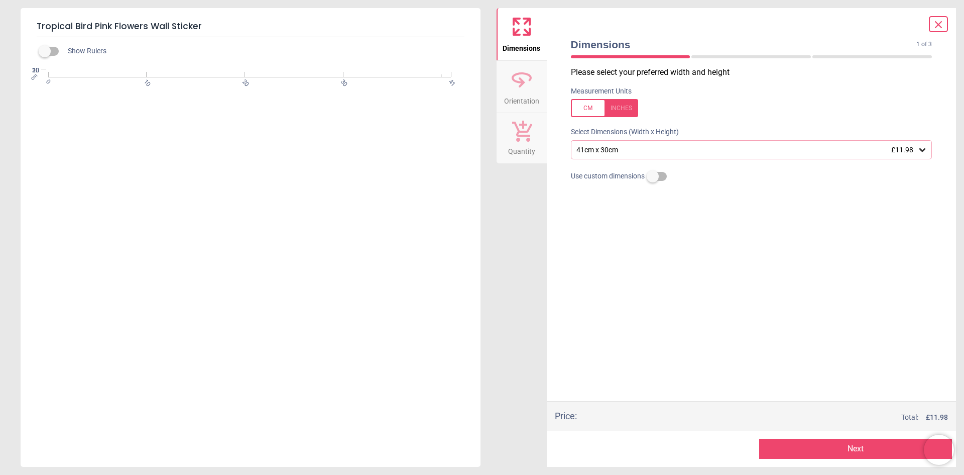
click at [629, 146] on div "41cm x 30cm £11.98" at bounding box center [747, 150] width 342 height 9
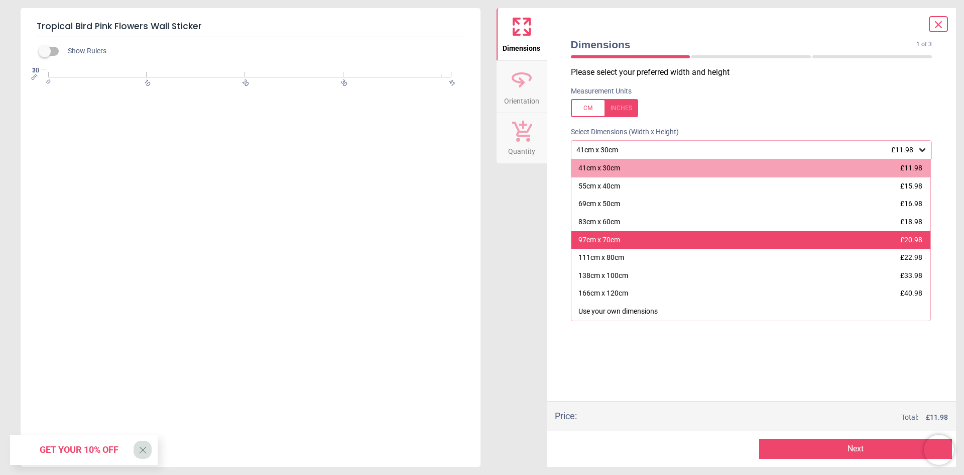
click at [620, 243] on div "97cm x 70cm £20.98" at bounding box center [751, 240] width 360 height 18
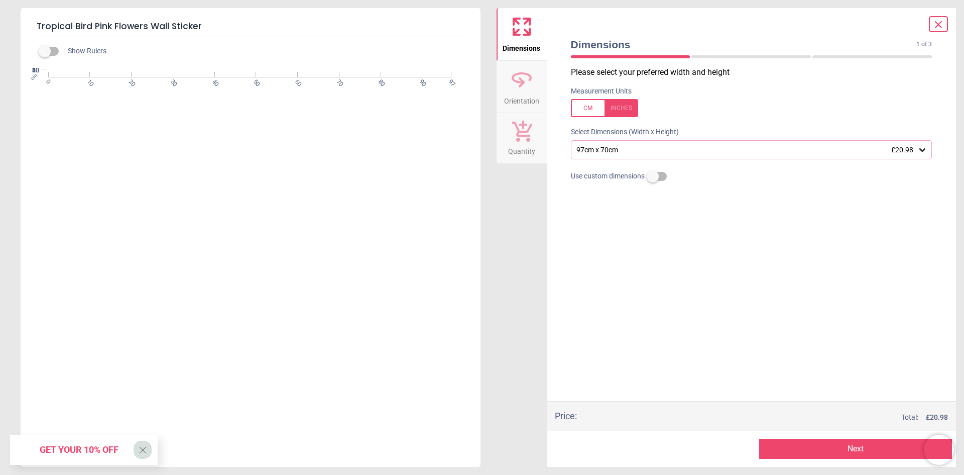
click at [936, 25] on icon at bounding box center [939, 25] width 12 height 12
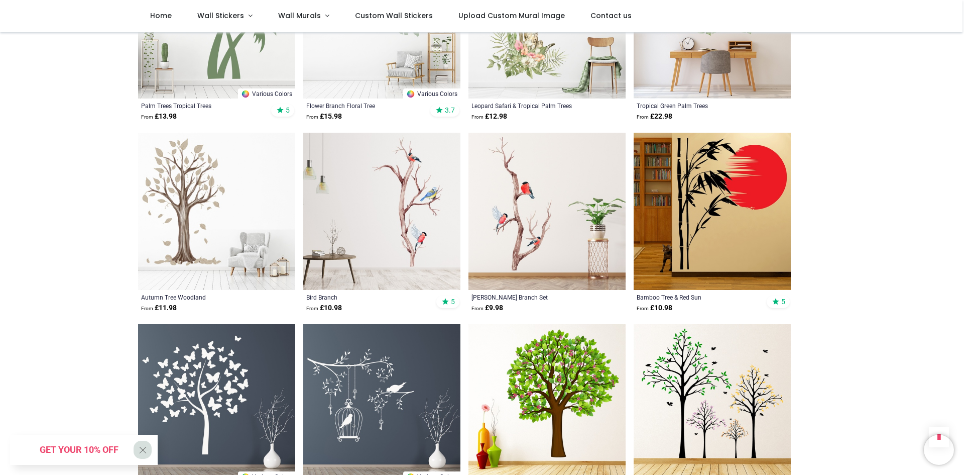
scroll to position [1255, 0]
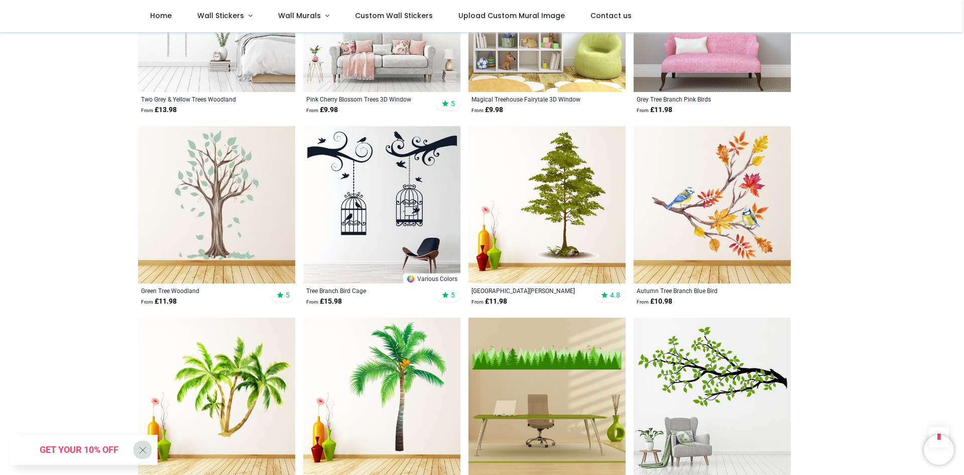
scroll to position [2511, 0]
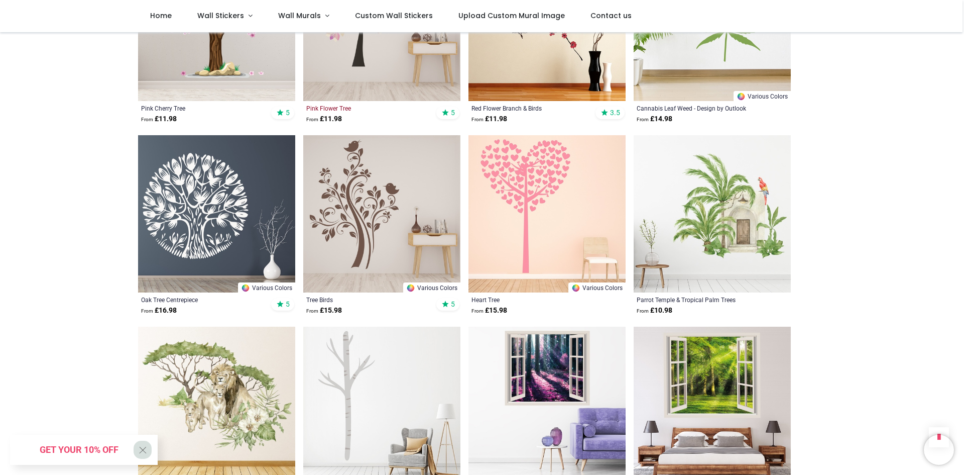
scroll to position [3867, 0]
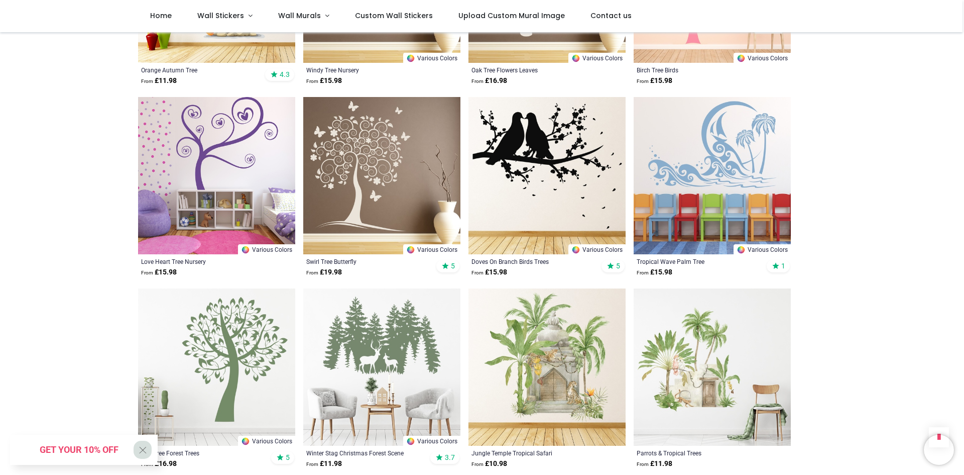
scroll to position [4921, 0]
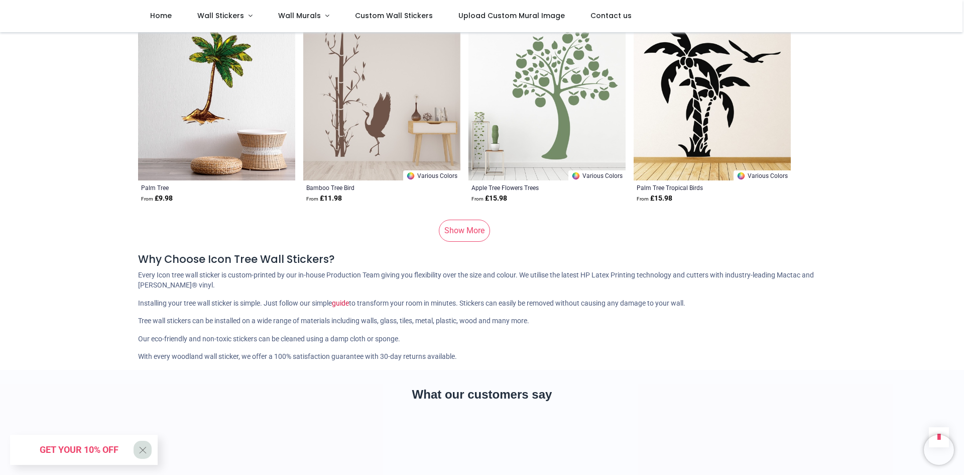
scroll to position [6729, 0]
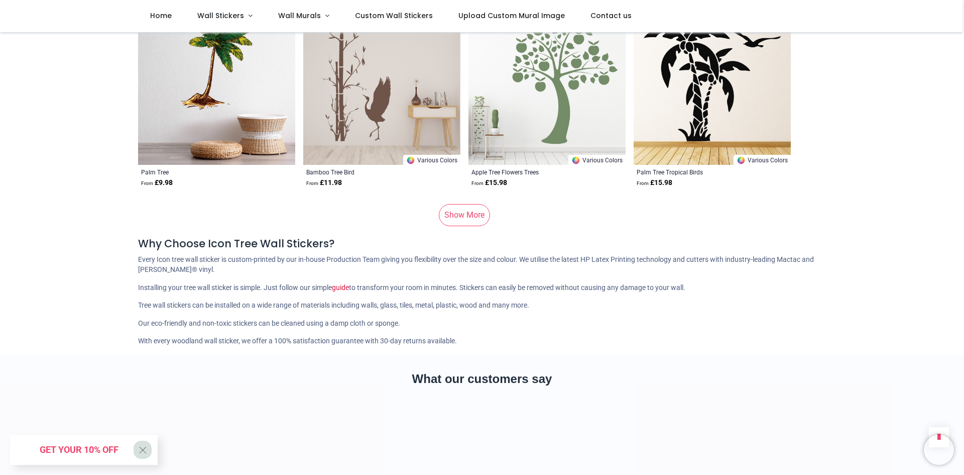
click at [477, 209] on link "Show More" at bounding box center [464, 215] width 51 height 22
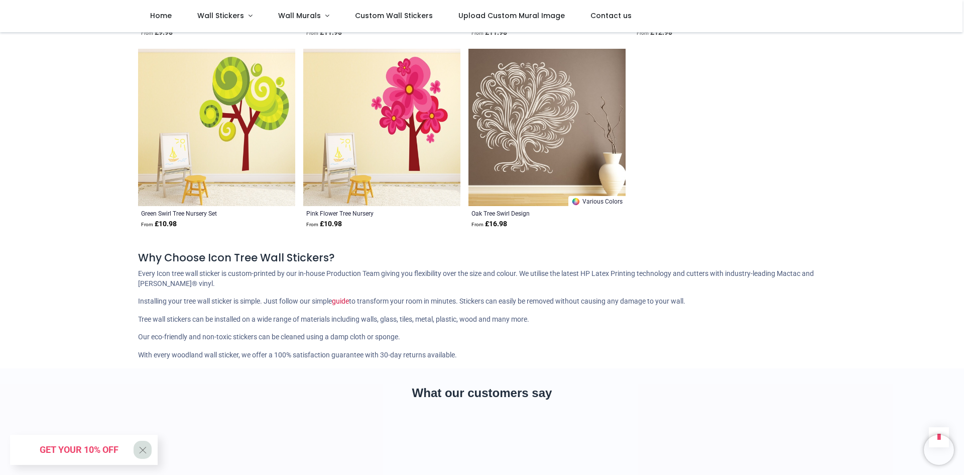
scroll to position [7884, 0]
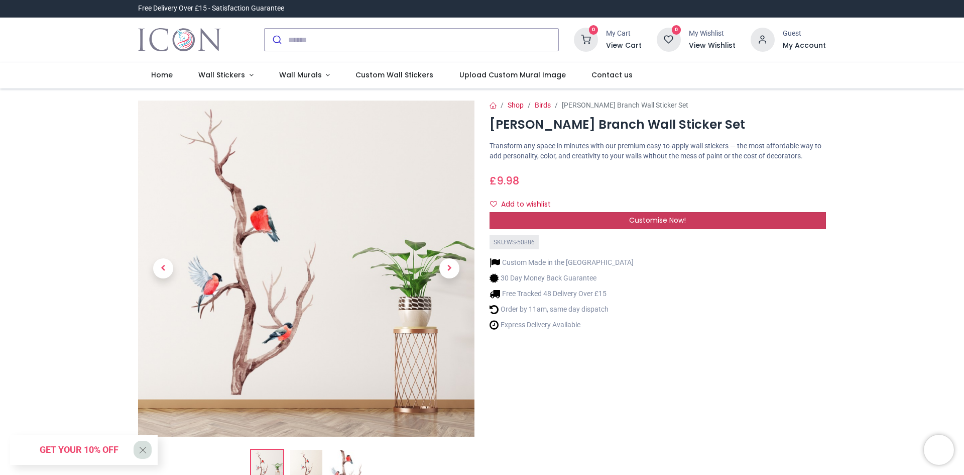
click at [575, 216] on div "Customise Now!" at bounding box center [658, 220] width 336 height 17
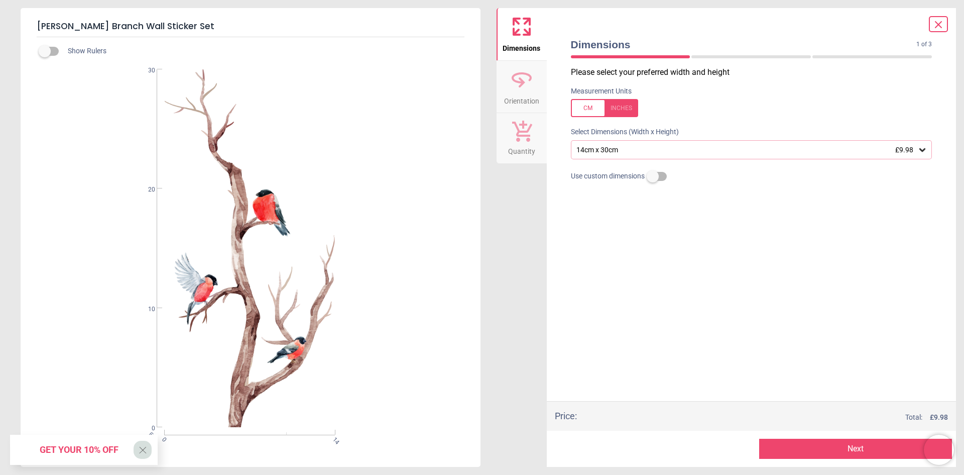
click at [606, 150] on div "14cm x 30cm £9.98" at bounding box center [747, 150] width 342 height 9
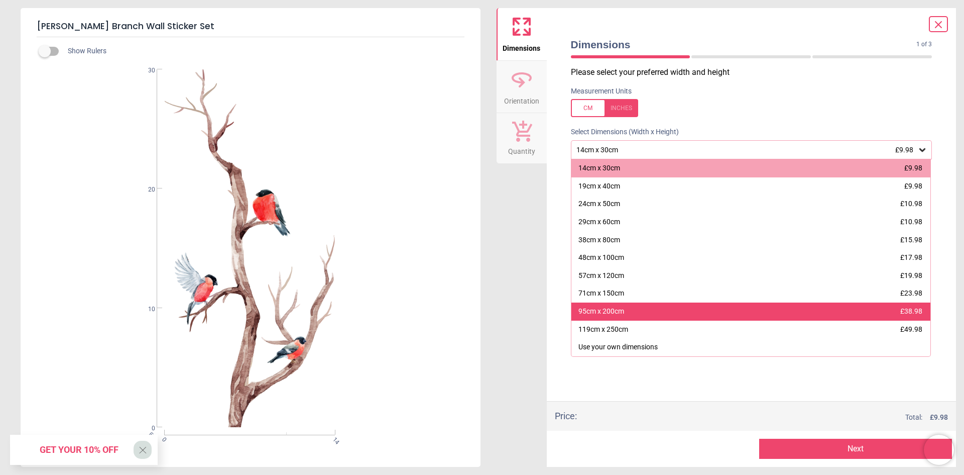
click at [649, 311] on div "95cm x 200cm £38.98" at bounding box center [751, 311] width 360 height 18
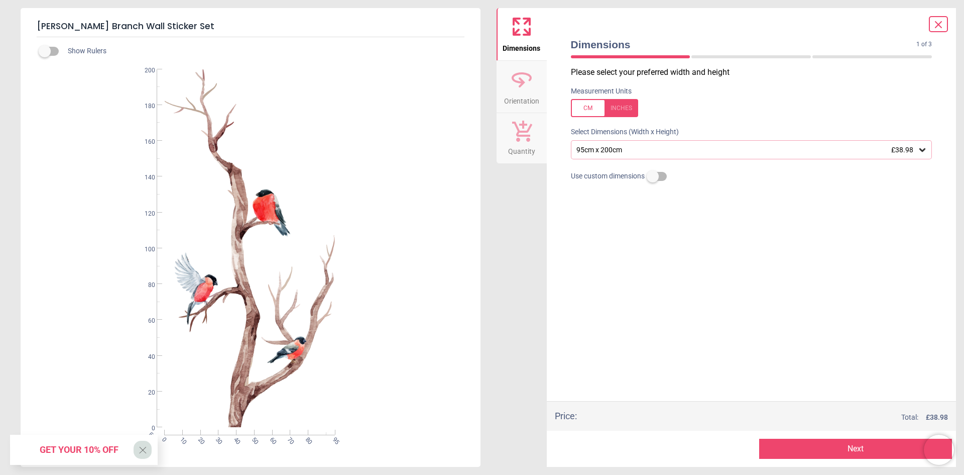
click at [520, 89] on icon at bounding box center [522, 79] width 24 height 24
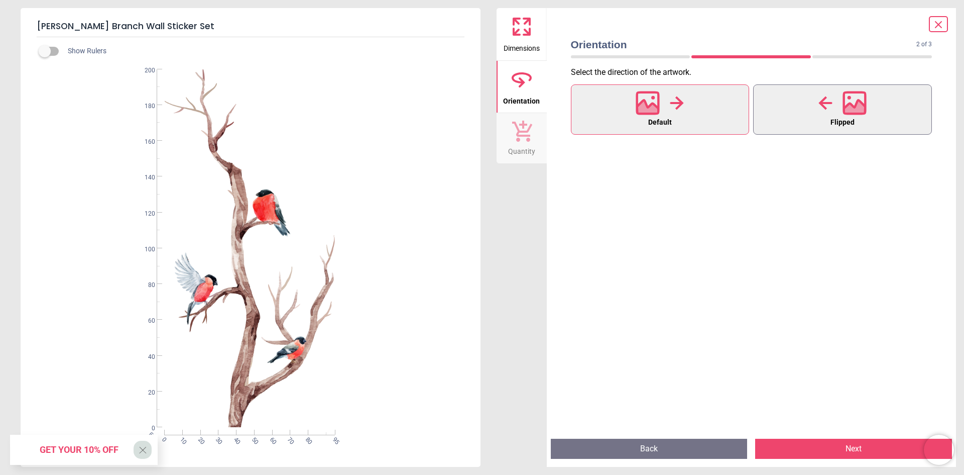
click at [858, 111] on icon at bounding box center [855, 109] width 22 height 18
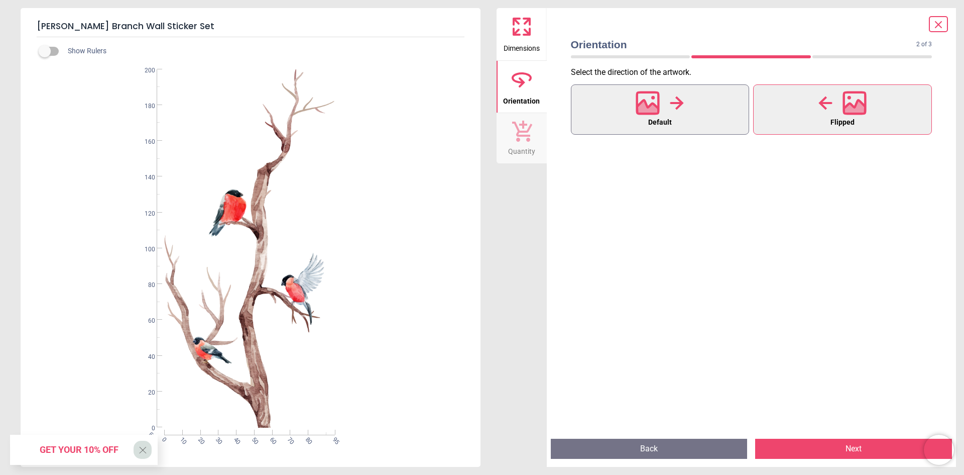
click at [682, 121] on button "Default" at bounding box center [660, 109] width 179 height 50
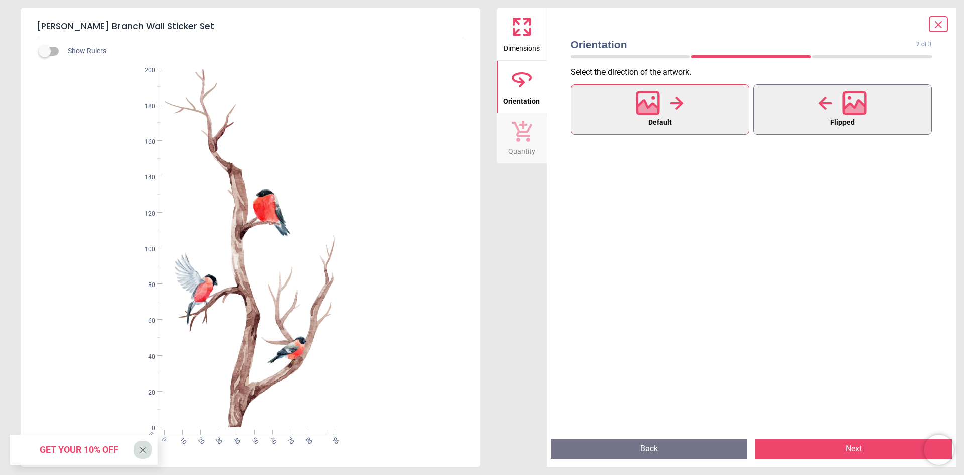
click at [795, 110] on button "Flipped" at bounding box center [842, 109] width 179 height 50
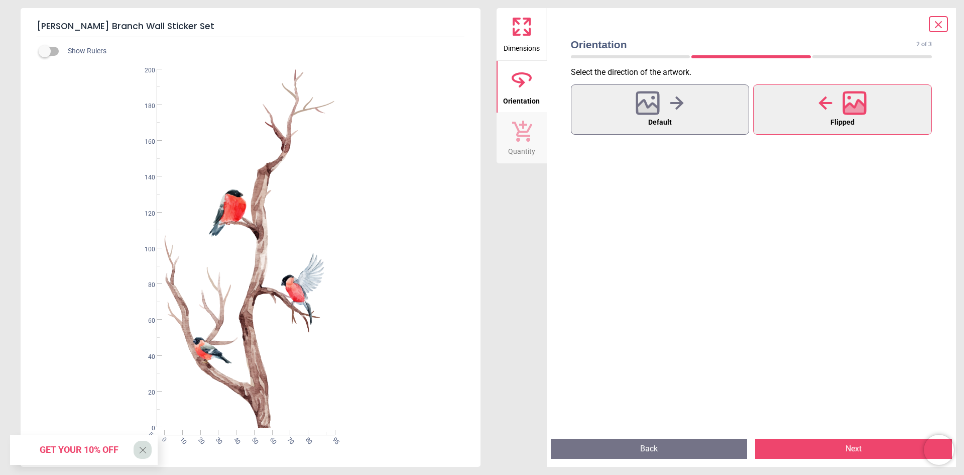
click at [872, 443] on button "Next" at bounding box center [853, 448] width 197 height 20
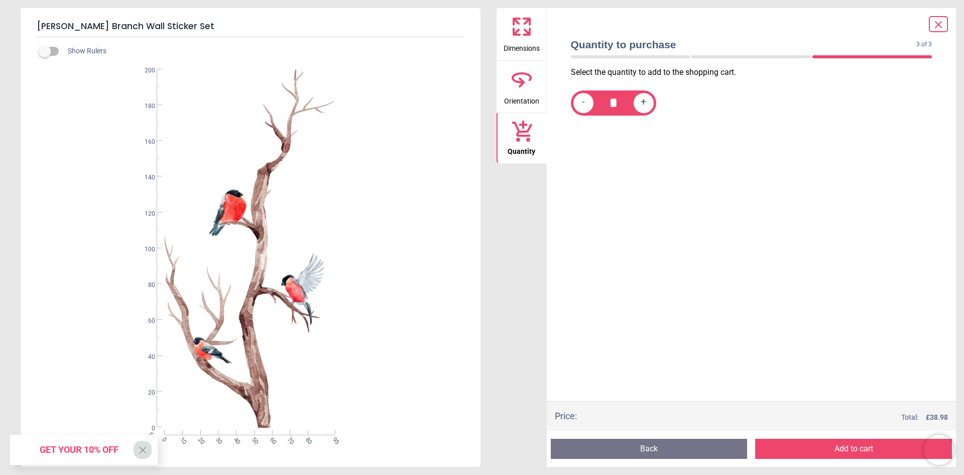
click at [519, 26] on icon at bounding box center [522, 27] width 24 height 24
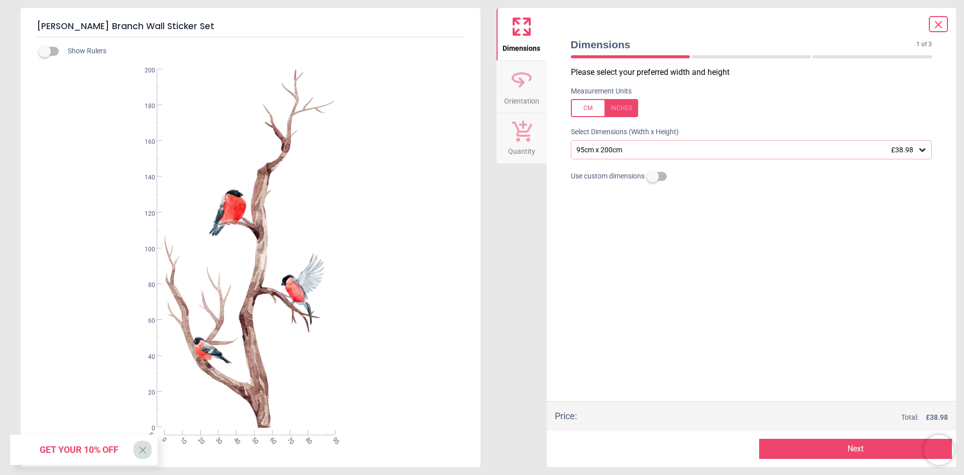
click at [875, 443] on button "Next" at bounding box center [855, 448] width 193 height 20
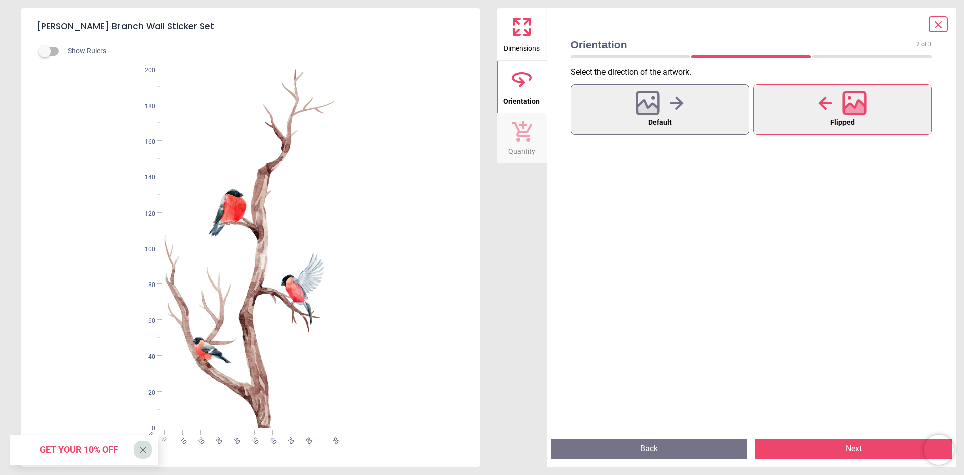
click at [875, 443] on button "Next" at bounding box center [853, 448] width 197 height 20
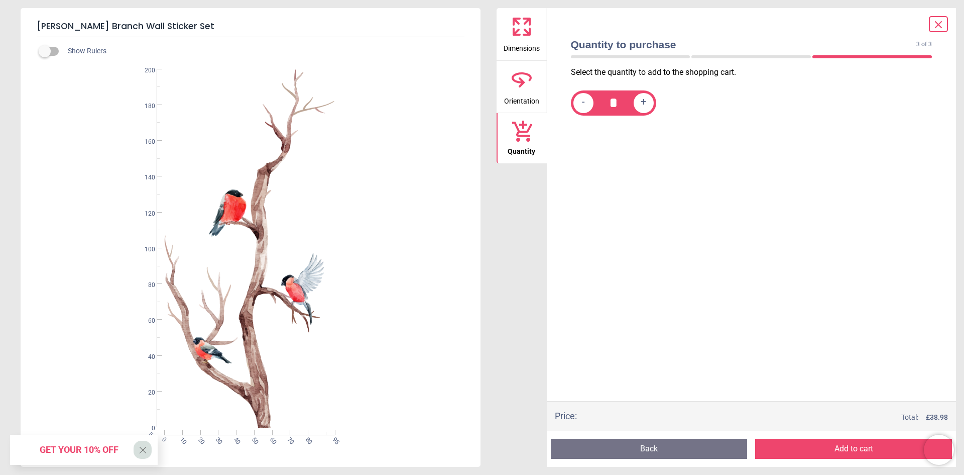
click at [875, 443] on button "Add to cart" at bounding box center [853, 448] width 197 height 20
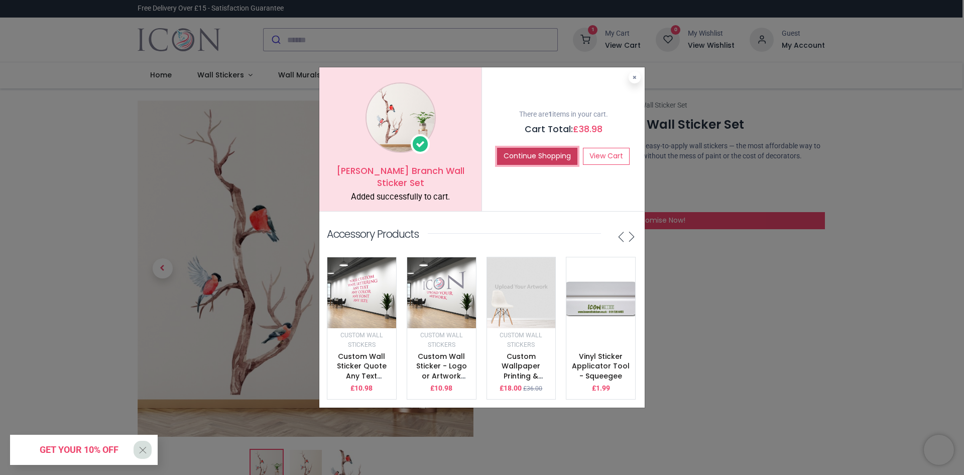
click at [533, 154] on button "Continue Shopping" at bounding box center [537, 156] width 80 height 17
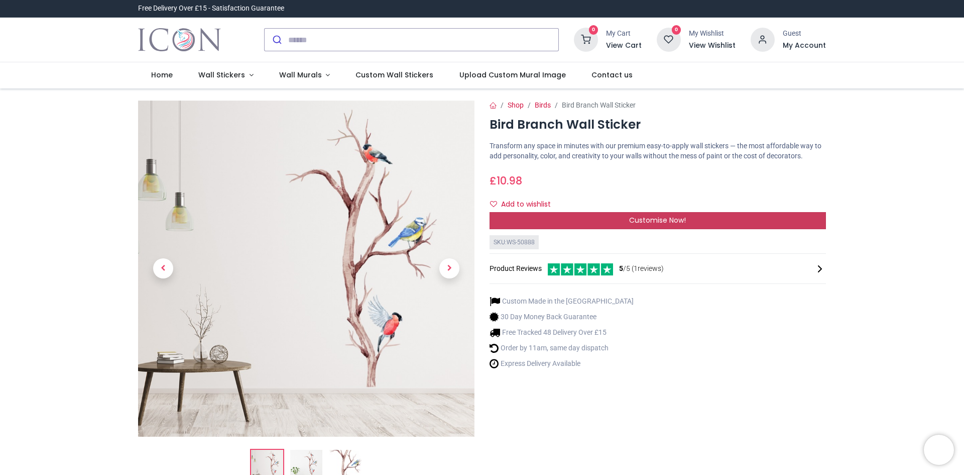
click at [661, 223] on span "Customise Now!" at bounding box center [657, 220] width 57 height 10
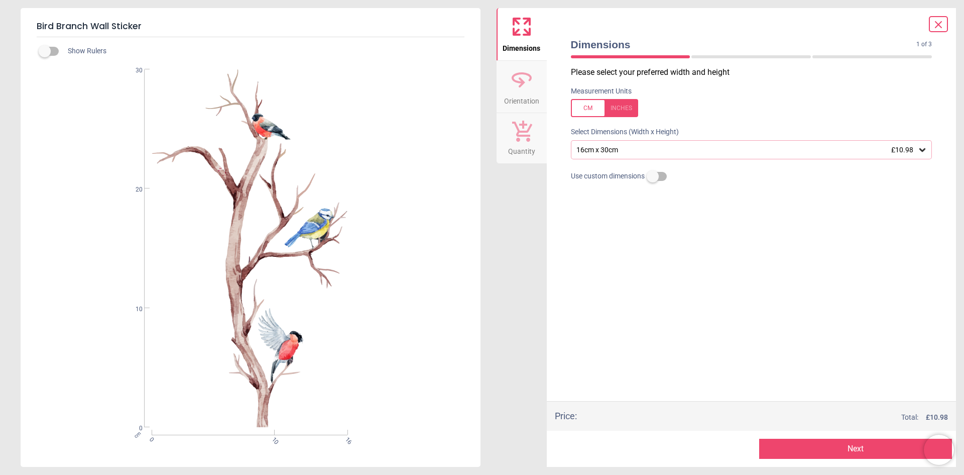
click at [622, 153] on div "16cm x 30cm £10.98" at bounding box center [747, 150] width 342 height 9
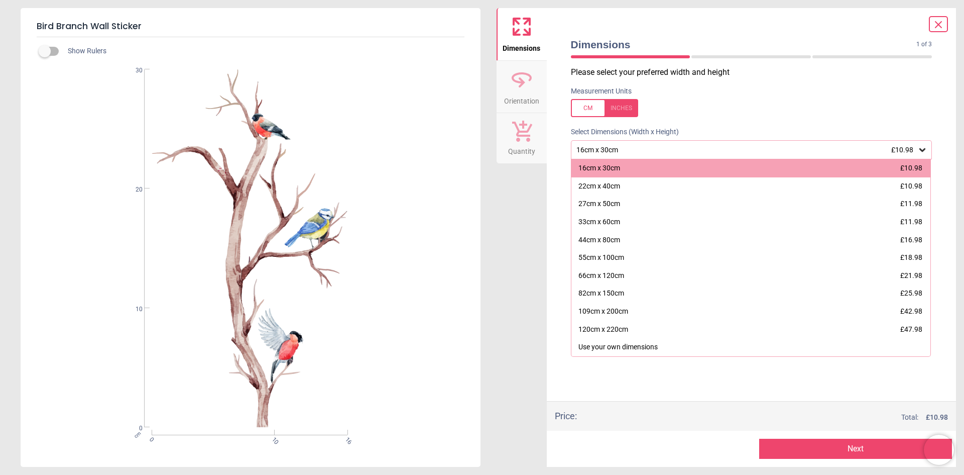
click at [693, 119] on div "Measurement Units" at bounding box center [752, 101] width 378 height 39
click at [830, 381] on div "Please select your preferred width and height Measurement Units Select Dimensio…" at bounding box center [752, 234] width 378 height 334
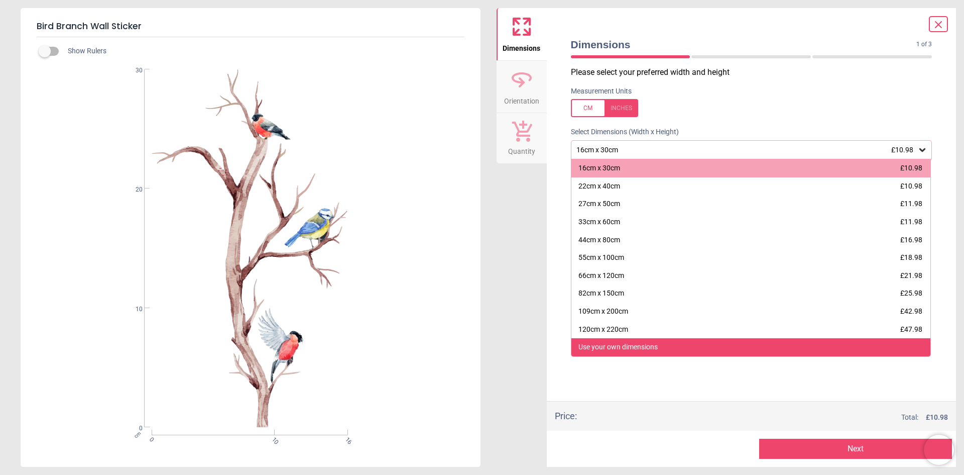
click at [632, 346] on div "Use your own dimensions" at bounding box center [618, 347] width 79 height 10
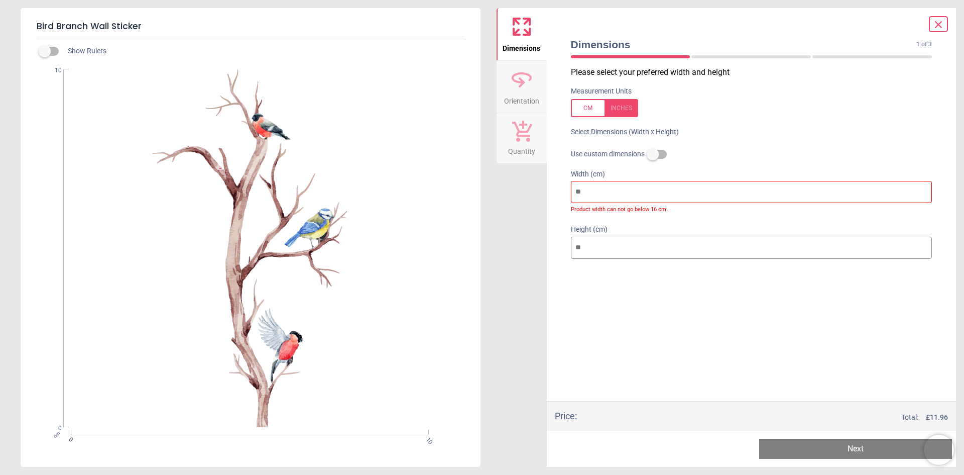
drag, startPoint x: 622, startPoint y: 192, endPoint x: 563, endPoint y: 192, distance: 59.3
click at [560, 192] on div "Dimensions 1 of 3 1 of 4 Please select your preferred width and height Measurem…" at bounding box center [752, 237] width 410 height 458
type input "*"
type input "**"
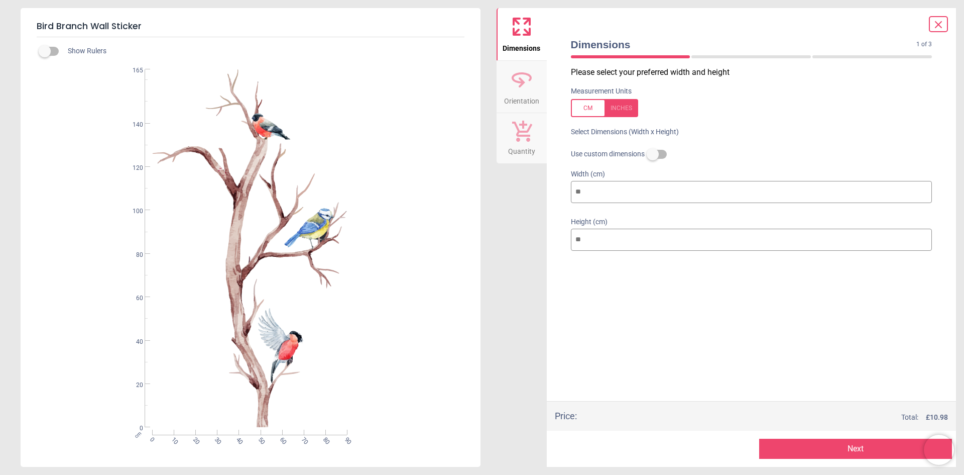
type input "***"
type input "**"
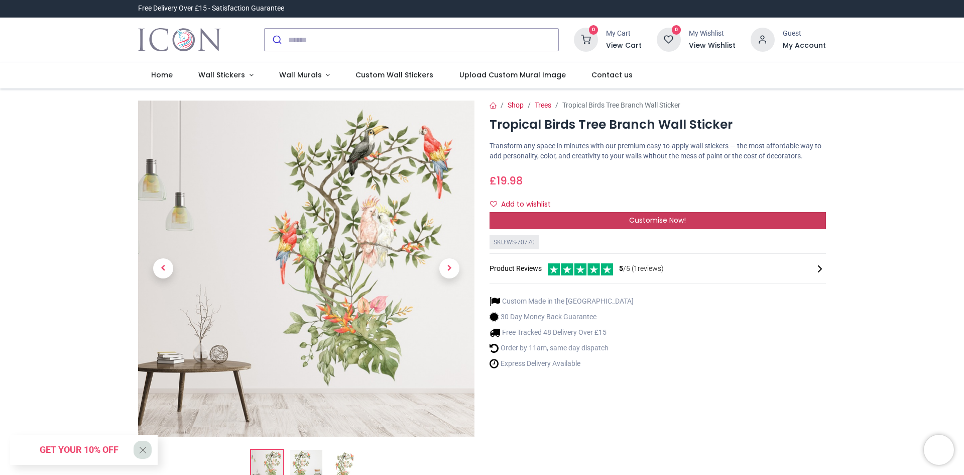
click at [618, 217] on div "Customise Now!" at bounding box center [658, 220] width 336 height 17
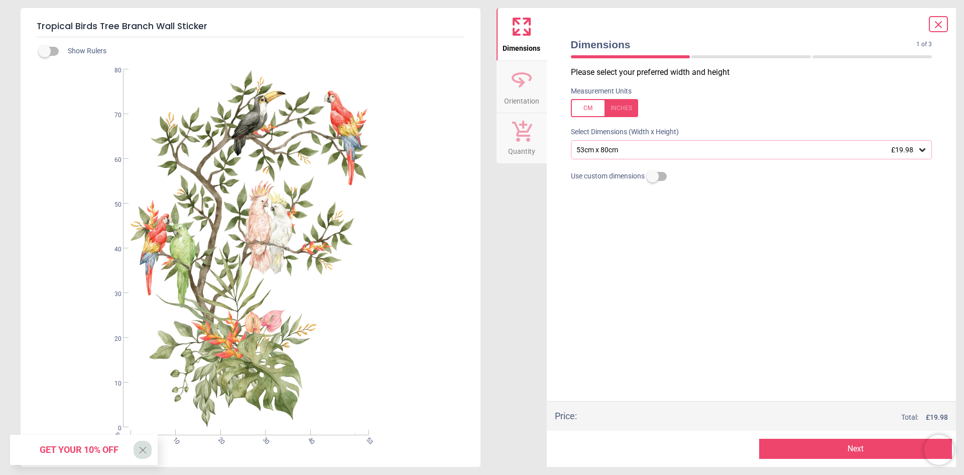
click at [609, 151] on div "53cm x 80cm £19.98" at bounding box center [747, 150] width 342 height 9
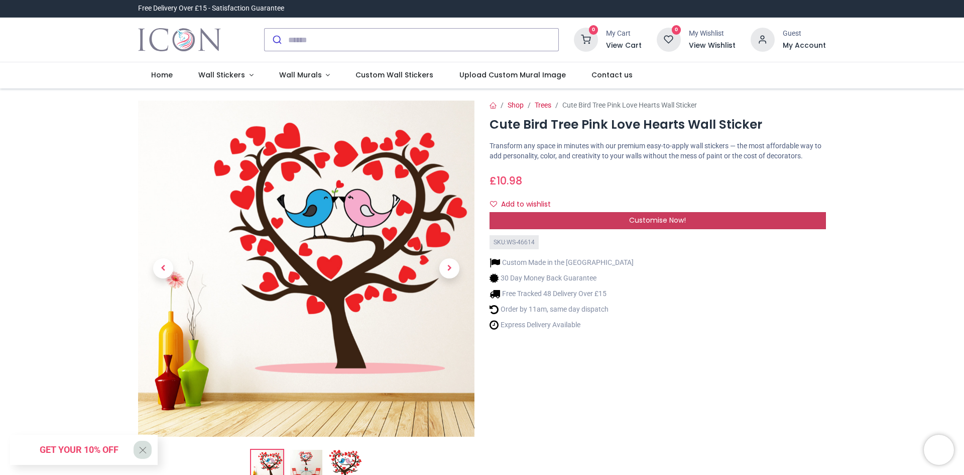
click at [628, 212] on div "Customise Now!" at bounding box center [658, 220] width 336 height 17
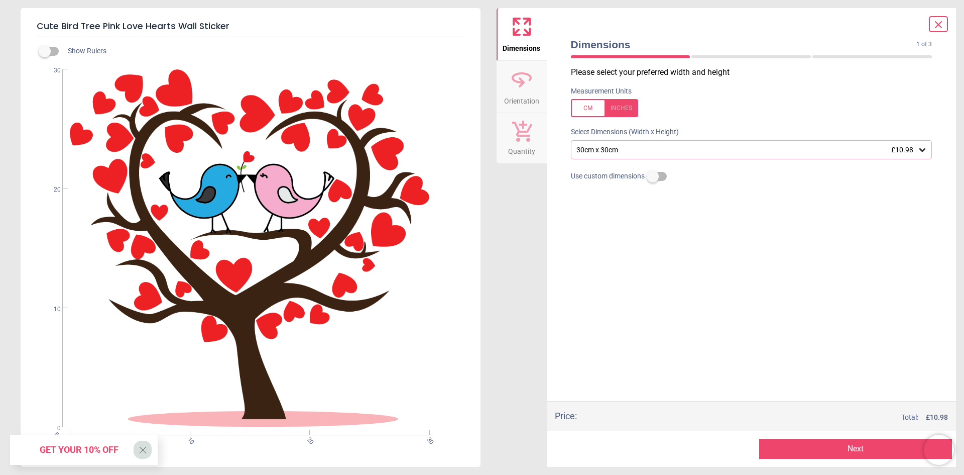
click at [585, 146] on div "30cm x 30cm £10.98" at bounding box center [747, 150] width 342 height 9
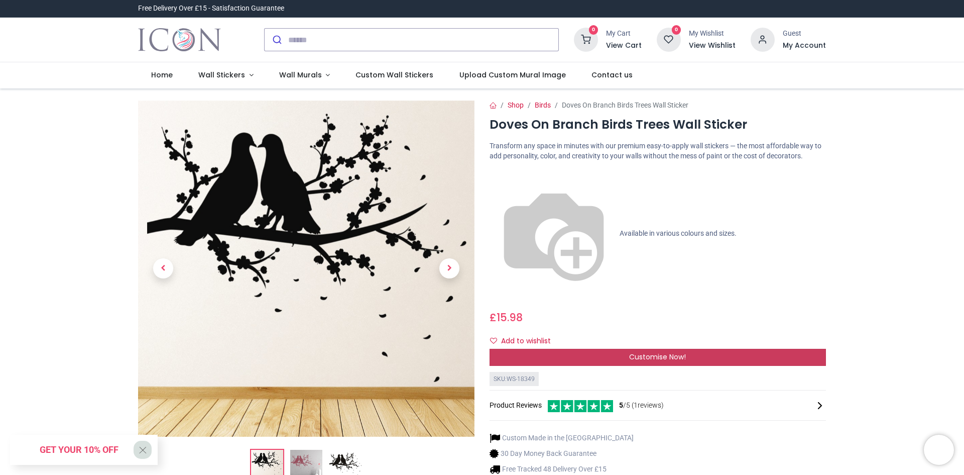
click at [667, 352] on span "Customise Now!" at bounding box center [657, 357] width 57 height 10
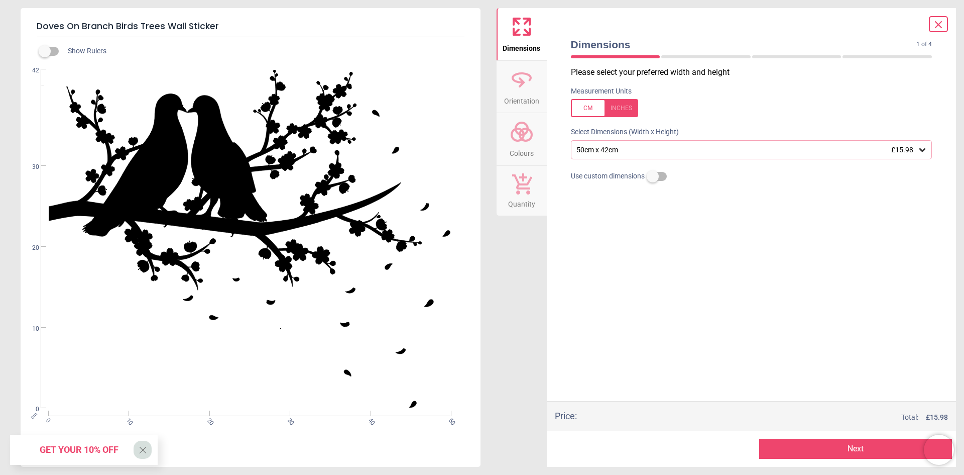
click at [637, 149] on div "50cm x 42cm £15.98" at bounding box center [747, 150] width 342 height 9
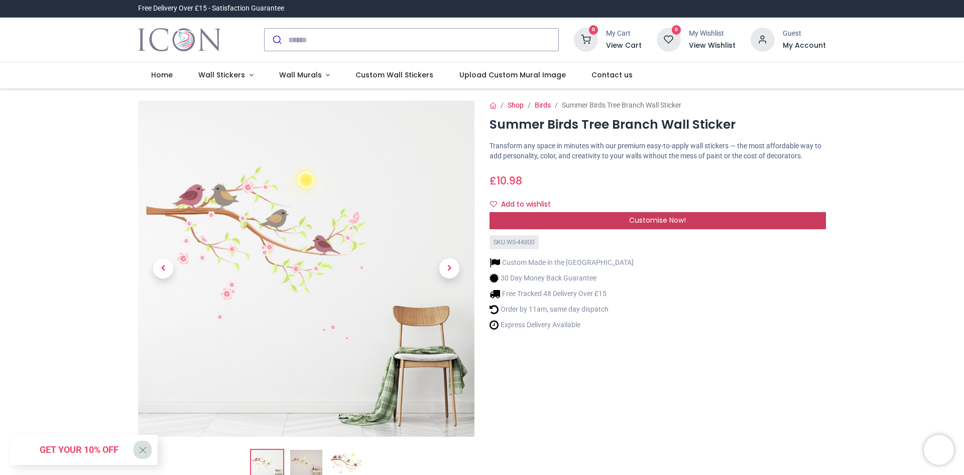
click at [590, 214] on div "Customise Now!" at bounding box center [658, 220] width 336 height 17
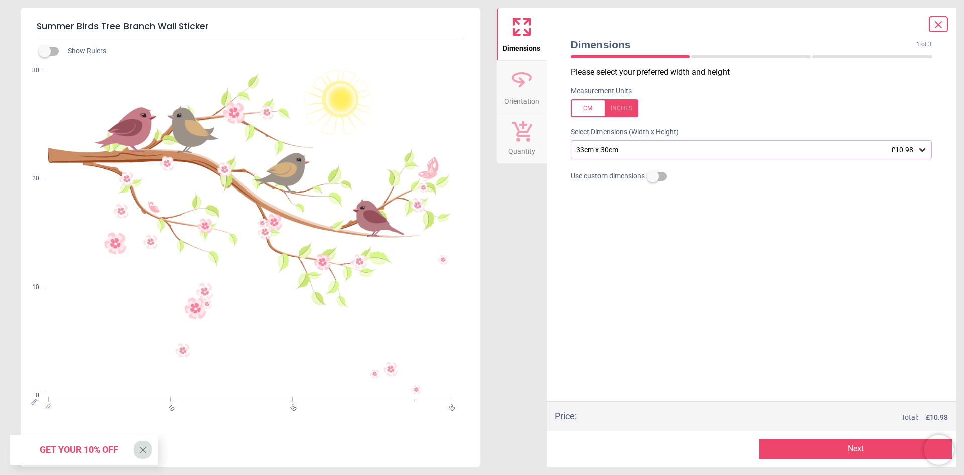
click at [603, 145] on div "33cm x 30cm £10.98" at bounding box center [752, 149] width 362 height 19
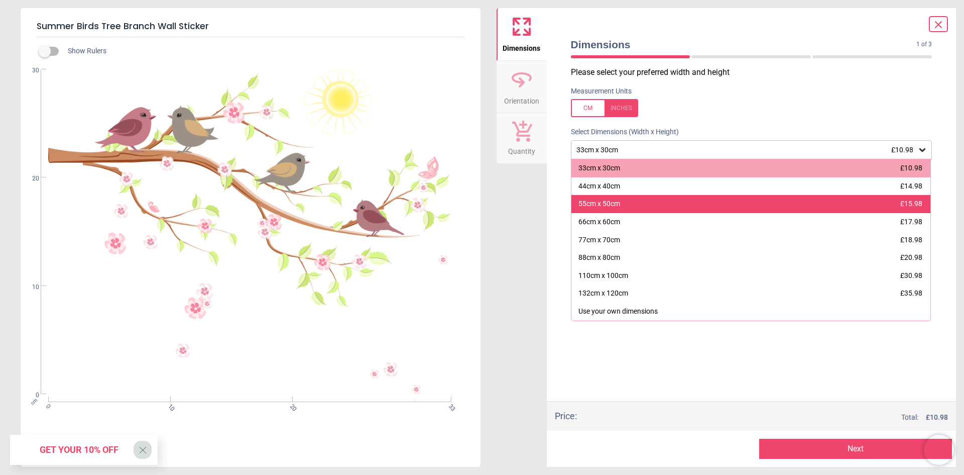
click at [618, 204] on div "55cm x 50cm" at bounding box center [600, 204] width 42 height 10
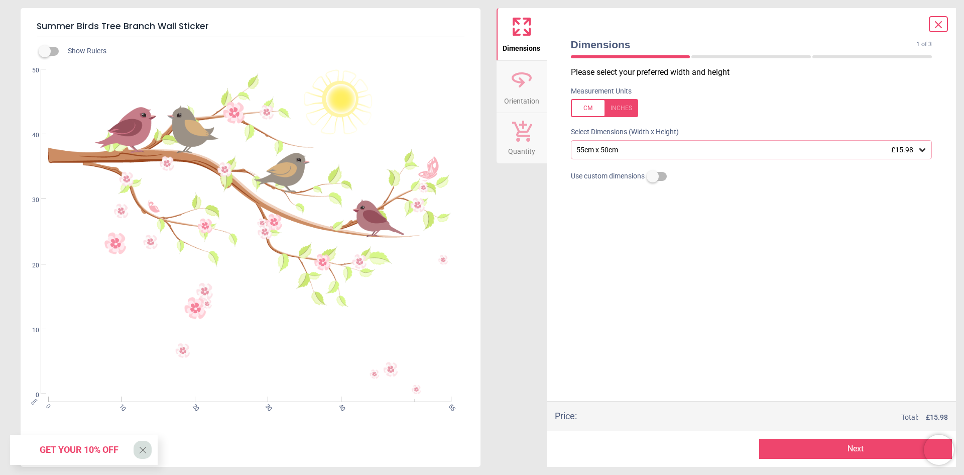
click at [628, 147] on div "55cm x 50cm £15.98" at bounding box center [747, 150] width 342 height 9
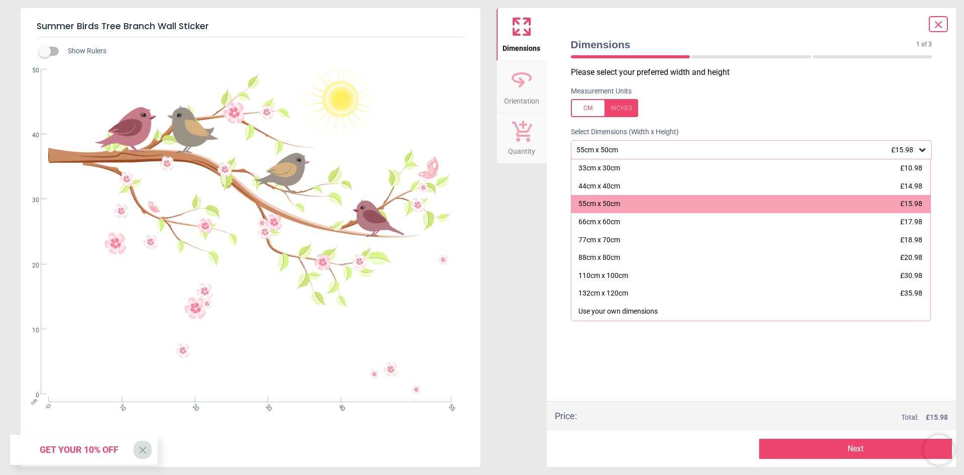
click at [626, 144] on div "55cm x 50cm £15.98" at bounding box center [752, 149] width 362 height 19
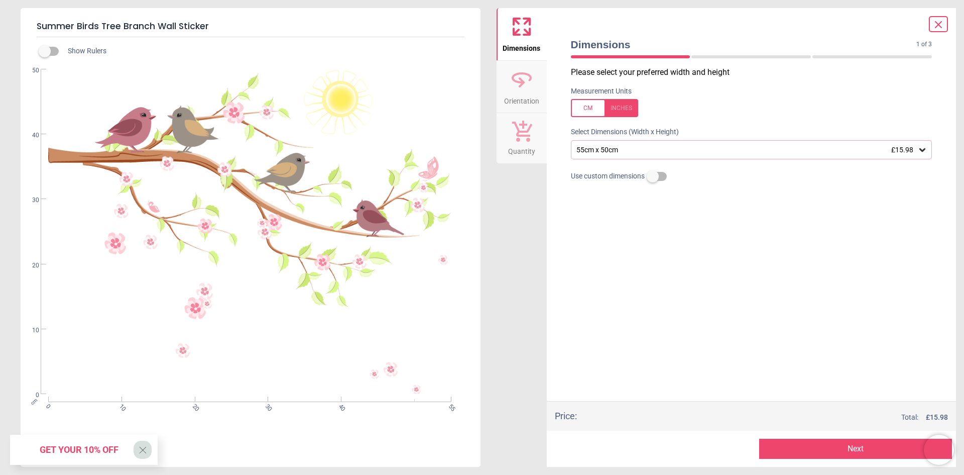
click at [536, 89] on button "Orientation" at bounding box center [522, 87] width 50 height 52
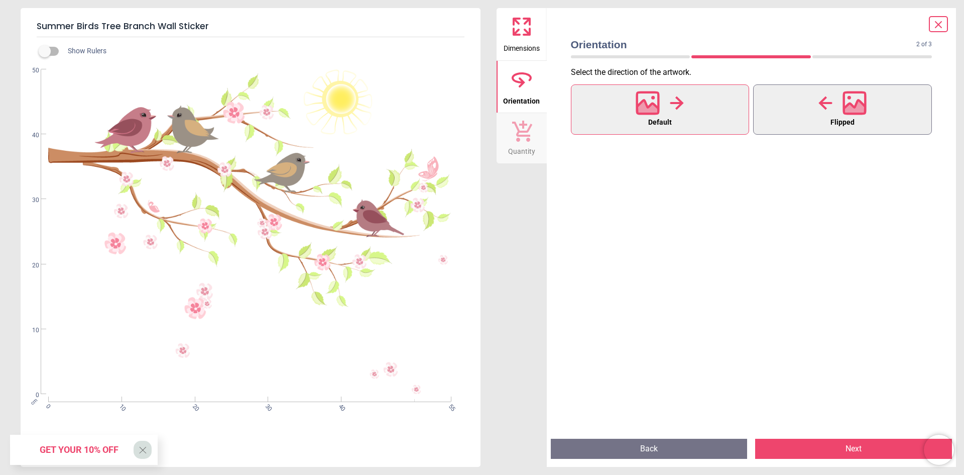
click at [790, 125] on button "Flipped" at bounding box center [842, 109] width 179 height 50
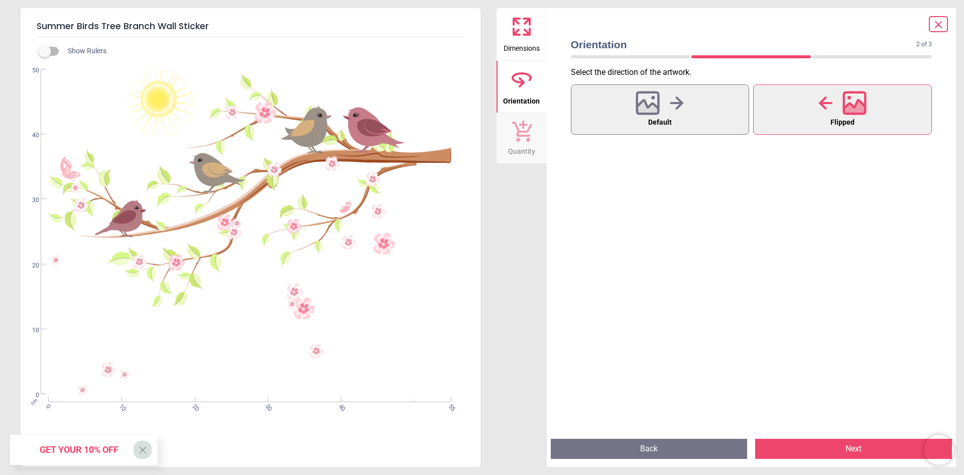
click at [520, 39] on span "Dimensions" at bounding box center [522, 46] width 36 height 15
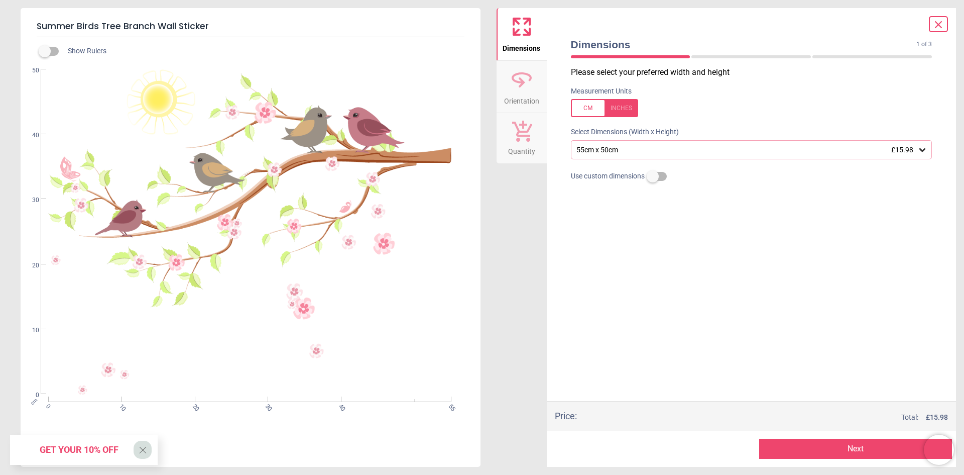
click at [653, 176] on label at bounding box center [653, 176] width 0 height 0
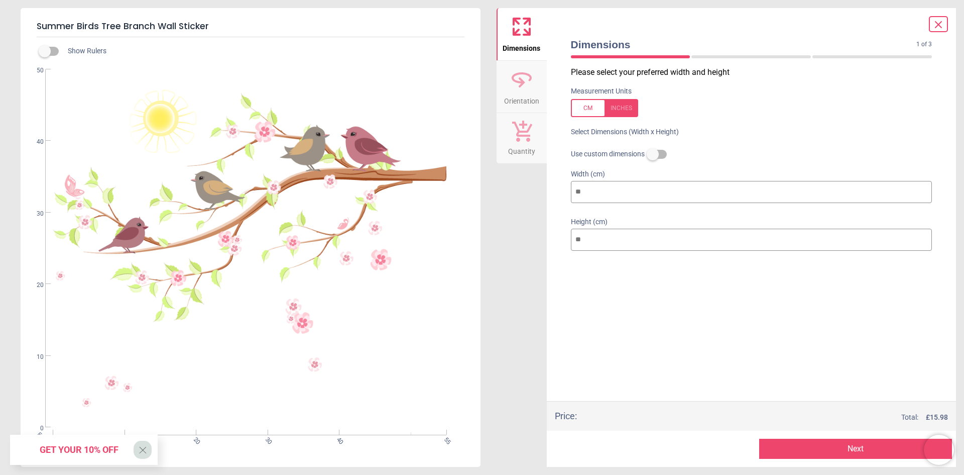
drag, startPoint x: 648, startPoint y: 197, endPoint x: 571, endPoint y: 197, distance: 76.8
click at [571, 197] on input "**" at bounding box center [752, 192] width 362 height 22
type input "*"
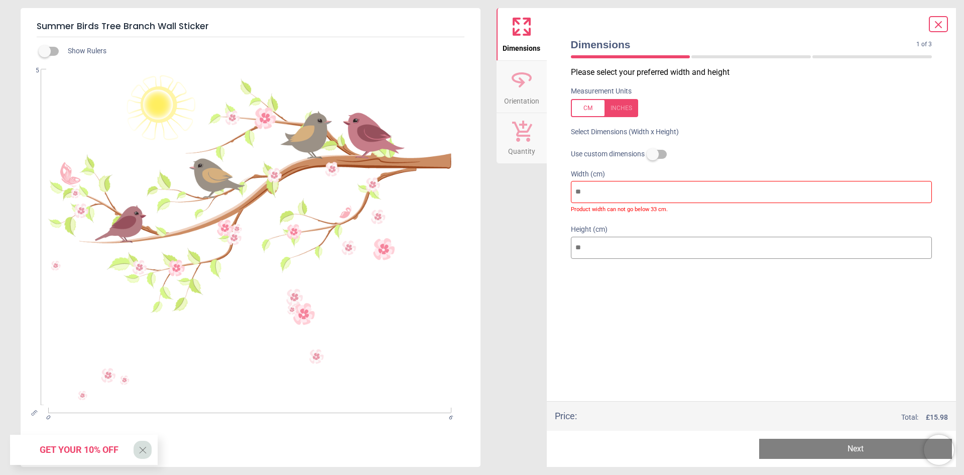
type input "**"
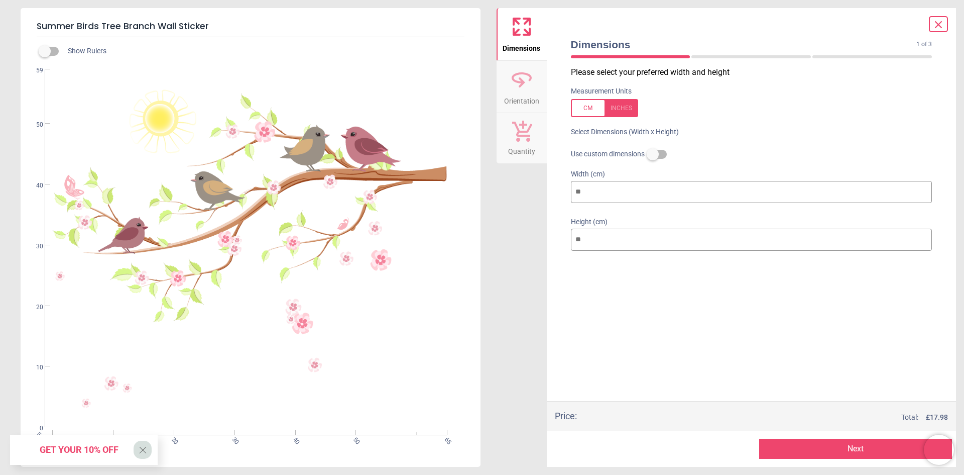
type input "*"
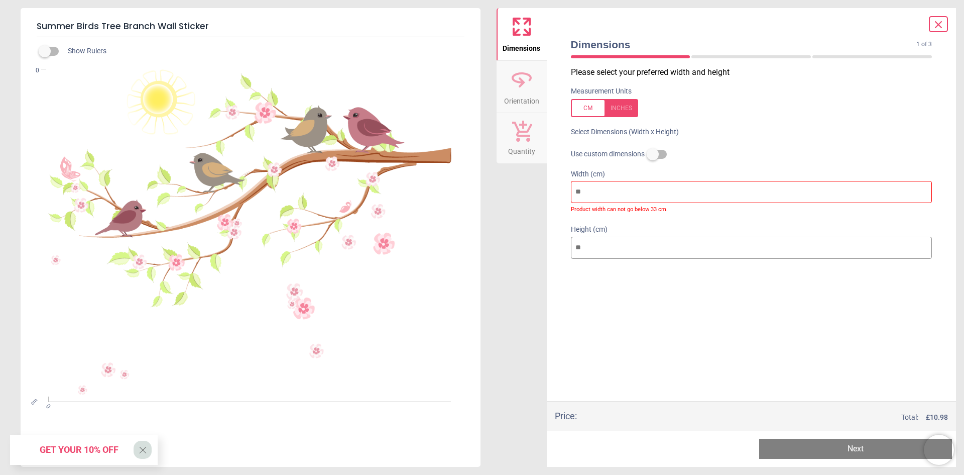
click at [653, 154] on label at bounding box center [653, 154] width 0 height 0
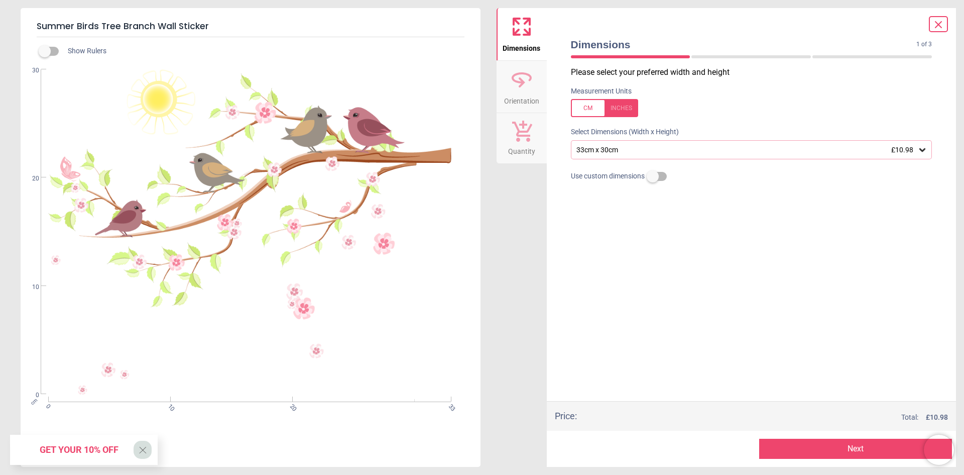
click at [647, 158] on div "33cm x 30cm £10.98" at bounding box center [752, 149] width 362 height 19
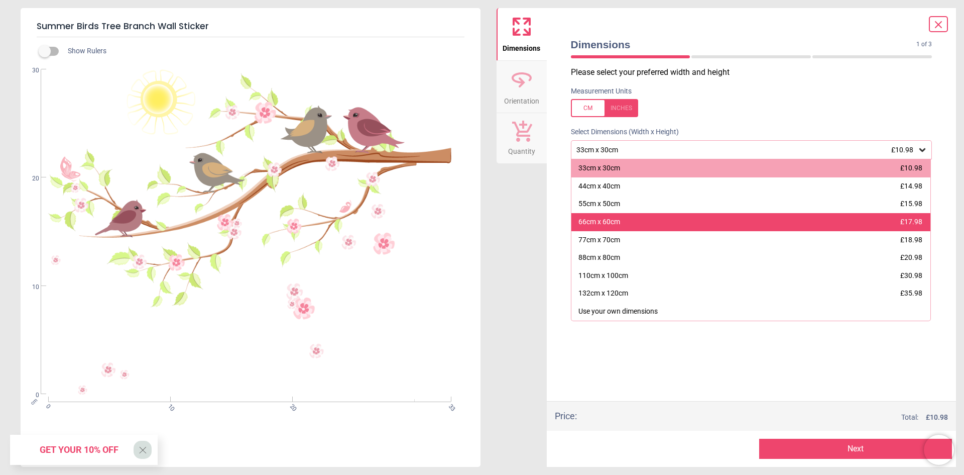
click at [616, 216] on div "66cm x 60cm £17.98" at bounding box center [751, 222] width 360 height 18
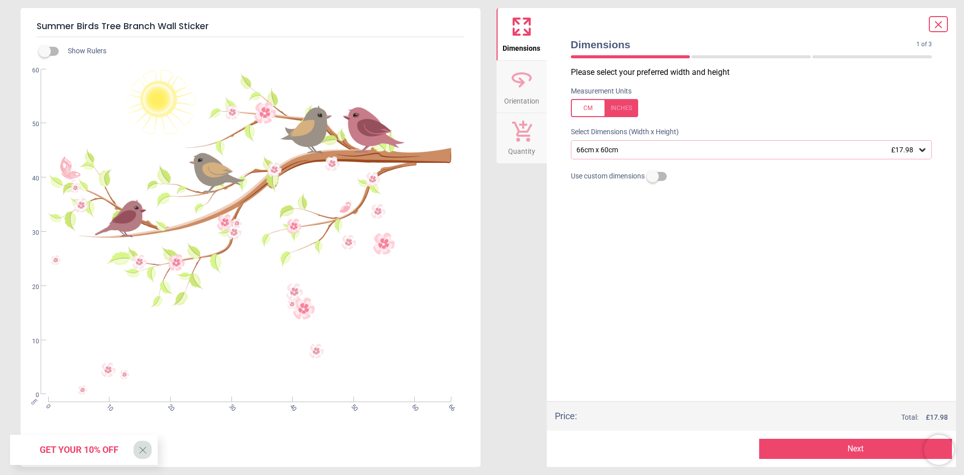
click at [869, 450] on button "Next" at bounding box center [855, 448] width 193 height 20
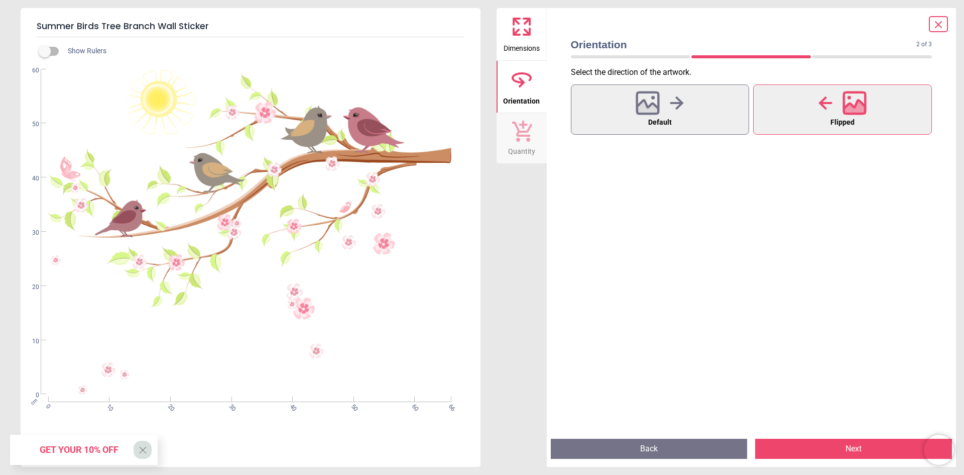
click at [827, 444] on button "Next" at bounding box center [853, 448] width 197 height 20
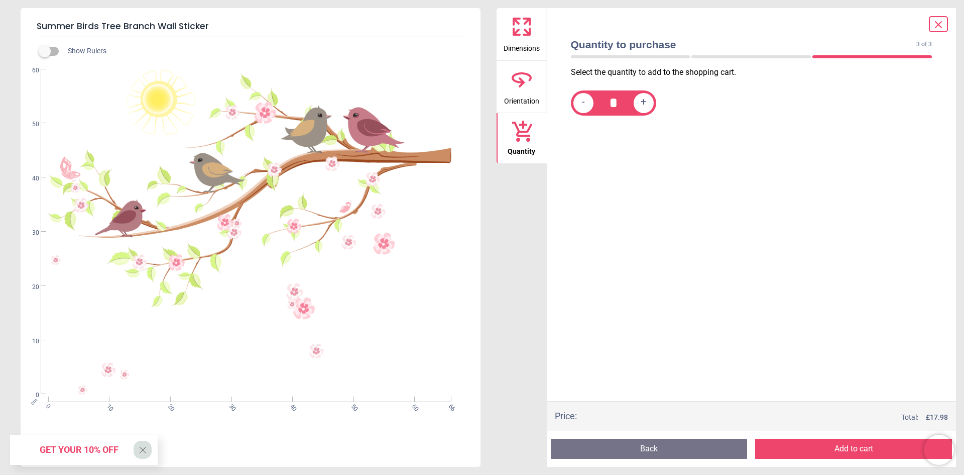
click at [827, 443] on button "Add to cart" at bounding box center [853, 448] width 197 height 20
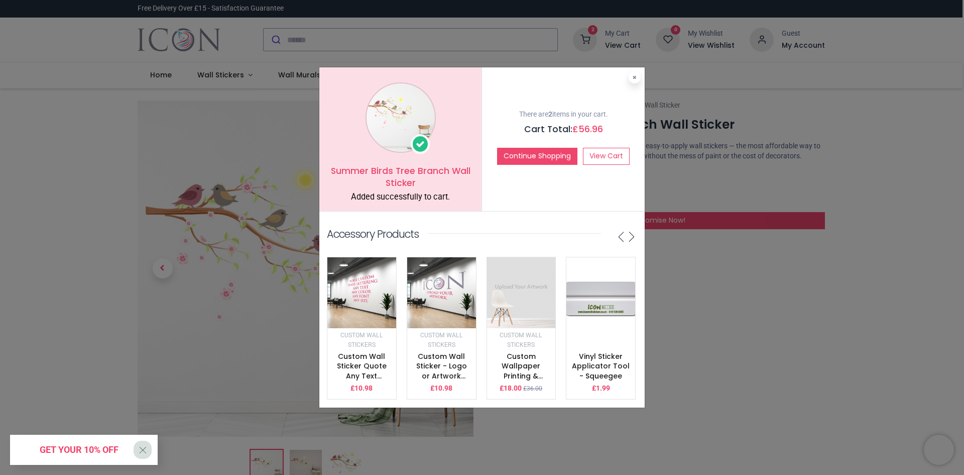
click at [105, 446] on span "Get your 10% off" at bounding box center [79, 449] width 79 height 11
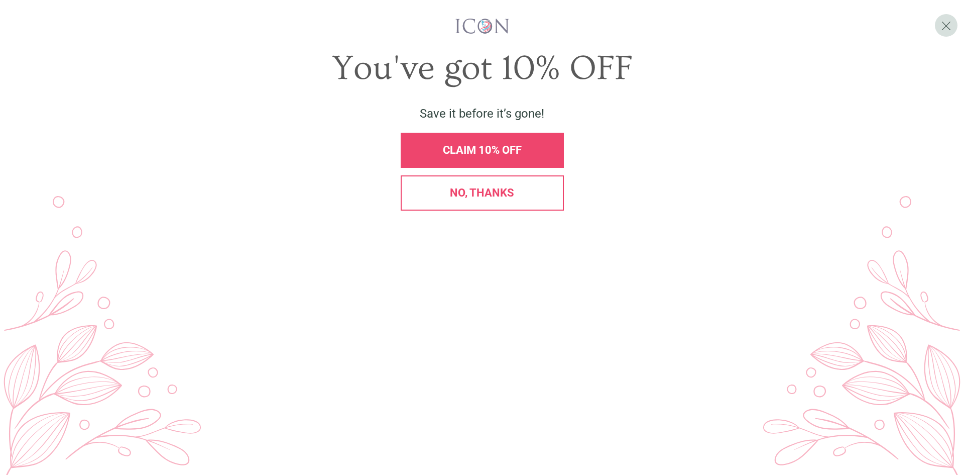
click at [526, 156] on div "CLAIM 10% OFF" at bounding box center [482, 150] width 146 height 11
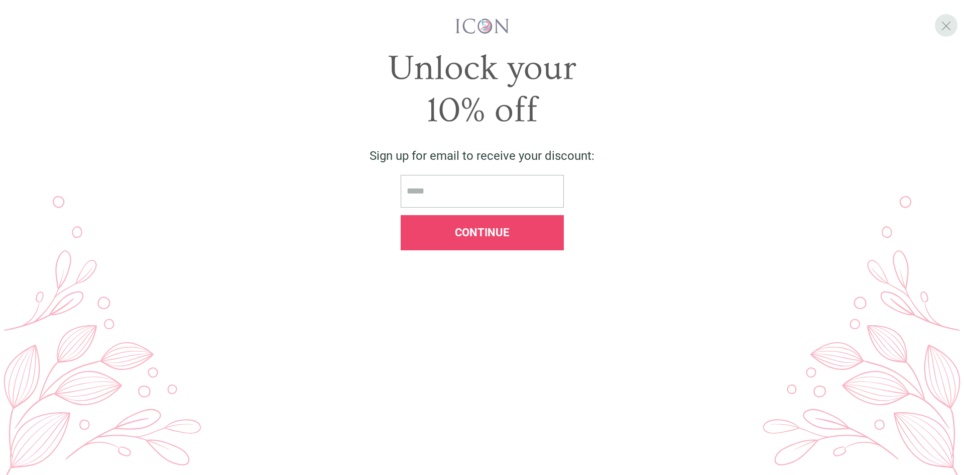
click at [944, 29] on span "X" at bounding box center [946, 25] width 11 height 15
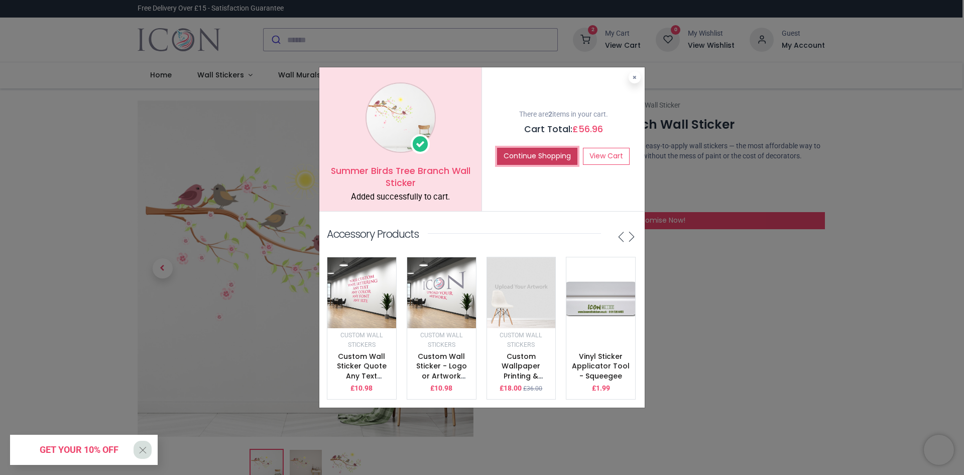
click at [541, 154] on button "Continue Shopping" at bounding box center [537, 156] width 80 height 17
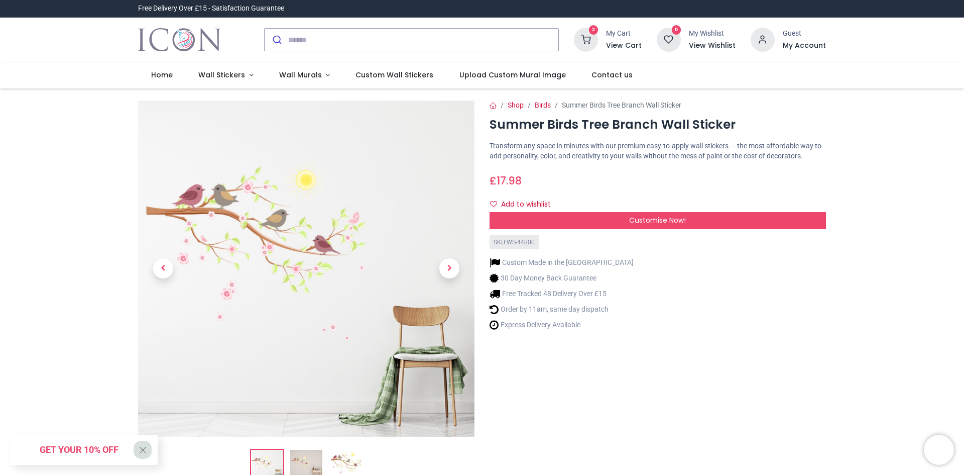
click at [587, 42] on icon at bounding box center [586, 40] width 24 height 24
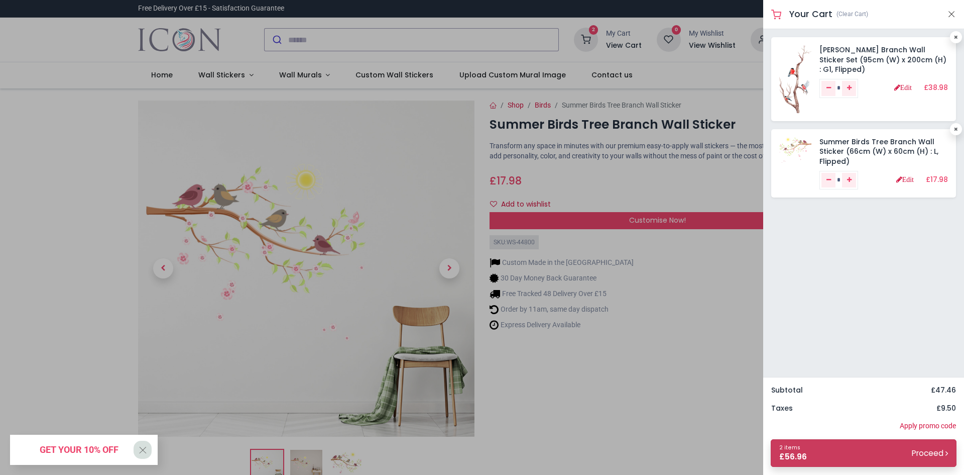
click at [907, 448] on link "2 items £ 56.96 Proceed" at bounding box center [864, 453] width 186 height 28
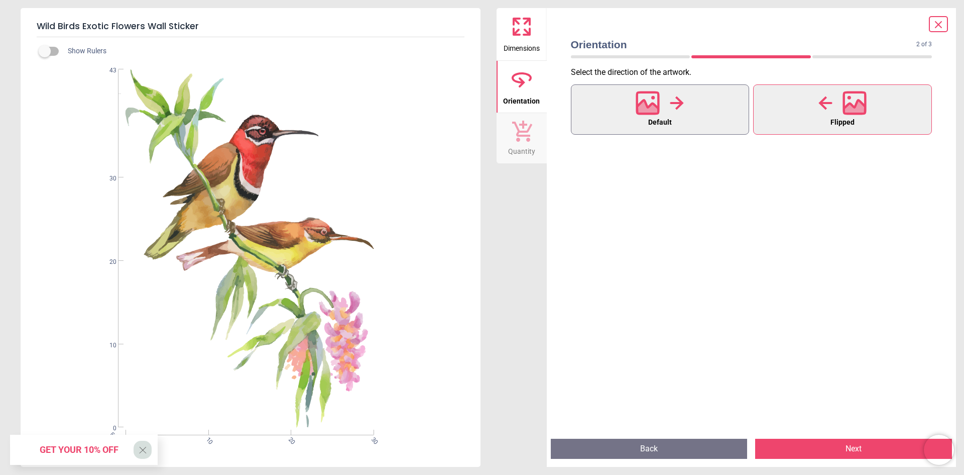
click at [619, 102] on button "Default" at bounding box center [660, 109] width 179 height 50
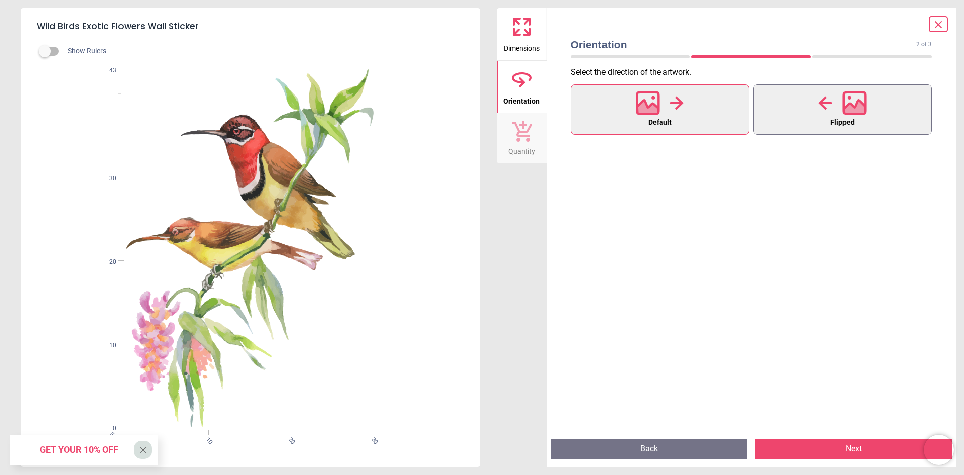
click at [780, 101] on button "Flipped" at bounding box center [842, 109] width 179 height 50
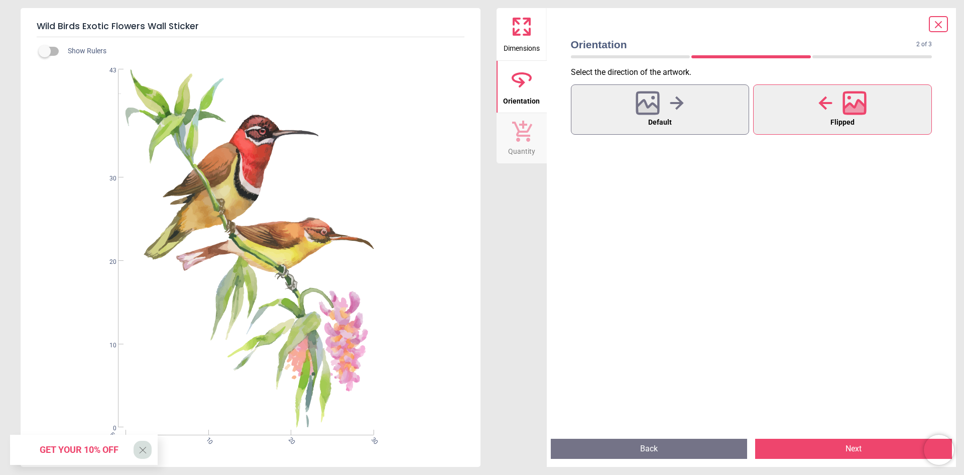
click at [529, 41] on span "Dimensions" at bounding box center [522, 46] width 36 height 15
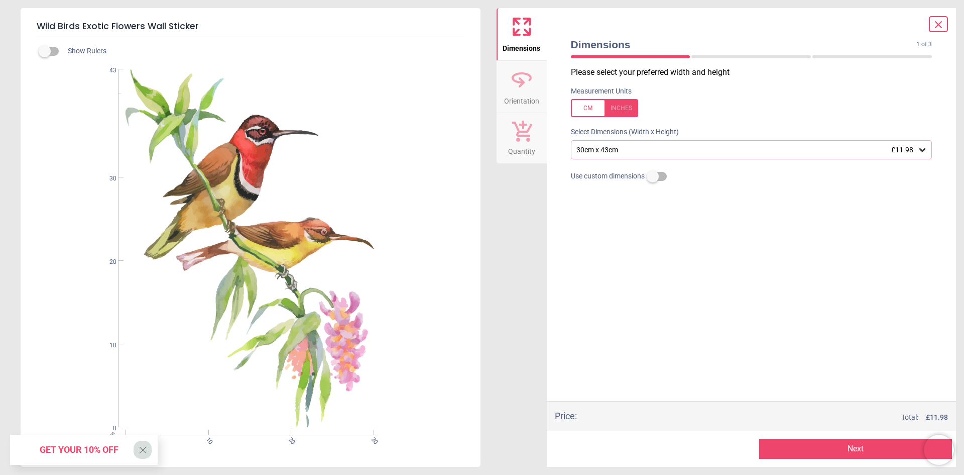
click at [627, 142] on div "30cm x 43cm £11.98" at bounding box center [752, 149] width 362 height 19
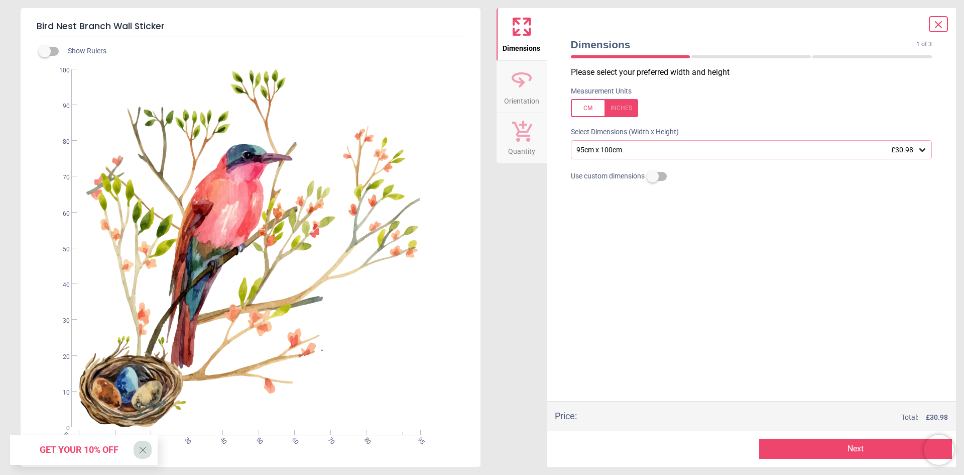
click at [688, 151] on div "95cm x 100cm £30.98" at bounding box center [747, 150] width 342 height 9
